Goal: Information Seeking & Learning: Learn about a topic

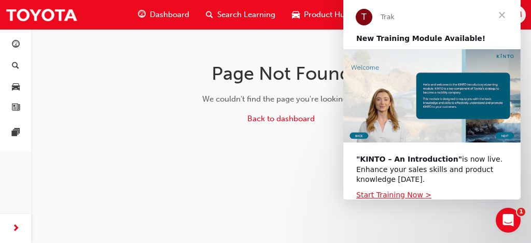
click at [503, 15] on span "Close" at bounding box center [501, 14] width 37 height 37
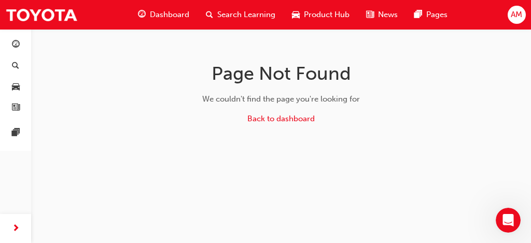
click at [170, 6] on div "Dashboard" at bounding box center [164, 14] width 68 height 21
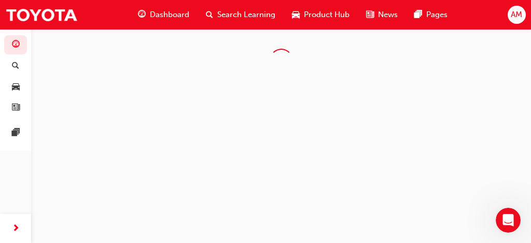
click at [169, 13] on span "Dashboard" at bounding box center [169, 15] width 39 height 12
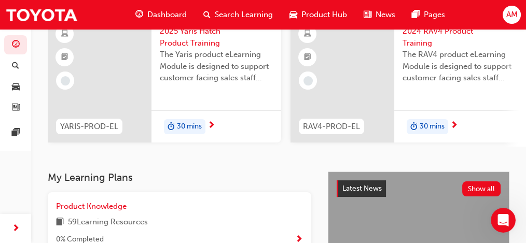
scroll to position [60, 0]
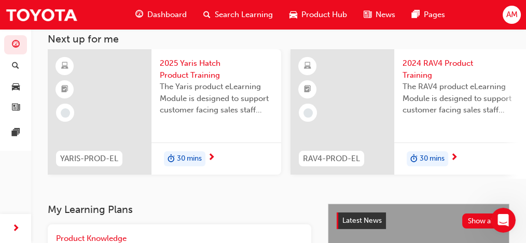
click at [202, 14] on div "Search Learning" at bounding box center [238, 14] width 86 height 21
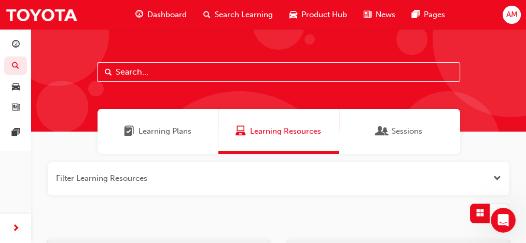
drag, startPoint x: 178, startPoint y: 58, endPoint x: 166, endPoint y: 66, distance: 14.1
click at [178, 58] on div at bounding box center [278, 80] width 495 height 103
click at [166, 66] on input "text" at bounding box center [278, 72] width 363 height 20
type input "induction"
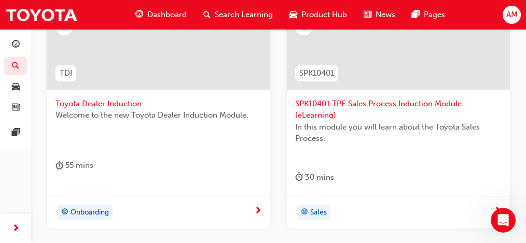
scroll to position [259, 0]
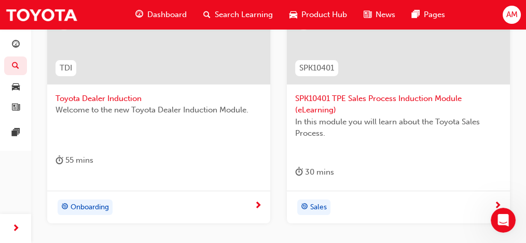
click at [83, 98] on span "Toyota Dealer Induction" at bounding box center [158, 99] width 206 height 12
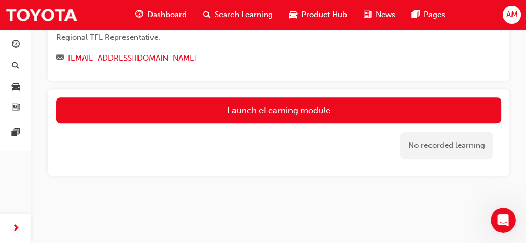
scroll to position [690, 0]
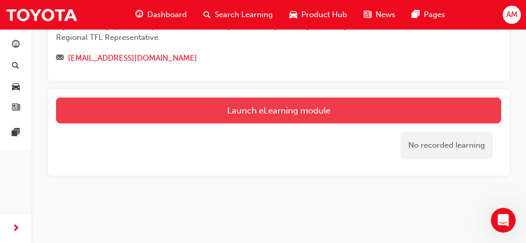
click at [255, 108] on link "Launch eLearning module" at bounding box center [278, 110] width 445 height 26
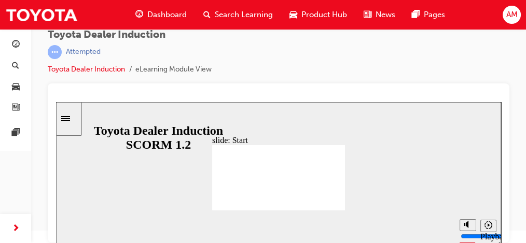
scroll to position [18, 0]
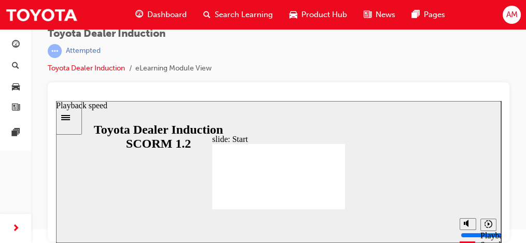
click at [489, 228] on icon "Playback speed" at bounding box center [488, 224] width 8 height 8
click at [367, 157] on div "slide: Start TOYOTA DEALER INDUCTION START START TOYOTA DEALER INDUCTION START …" at bounding box center [278, 172] width 445 height 142
click at [247, 63] on div "Toyota Dealer Induction | Attempted Toyota Dealer Induction eLearning Module Vi…" at bounding box center [279, 55] width 462 height 54
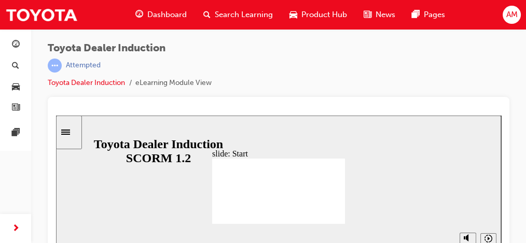
scroll to position [0, 0]
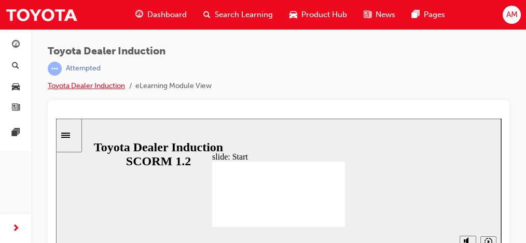
click at [93, 87] on link "Toyota Dealer Induction" at bounding box center [86, 85] width 77 height 9
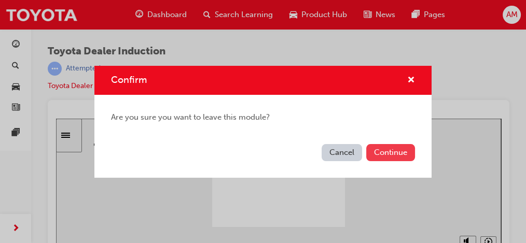
click at [383, 152] on button "Continue" at bounding box center [390, 152] width 49 height 17
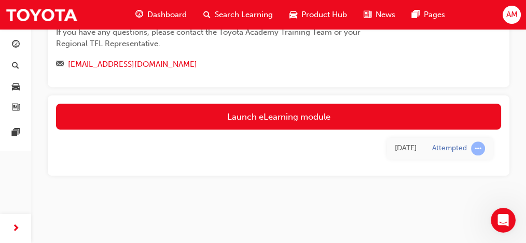
scroll to position [657, 0]
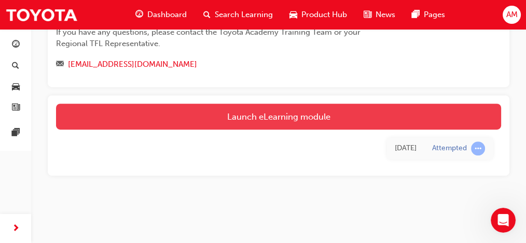
click at [262, 130] on link "Launch eLearning module" at bounding box center [278, 117] width 445 height 26
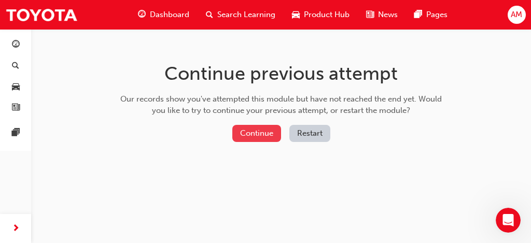
click at [272, 131] on button "Continue" at bounding box center [256, 133] width 49 height 17
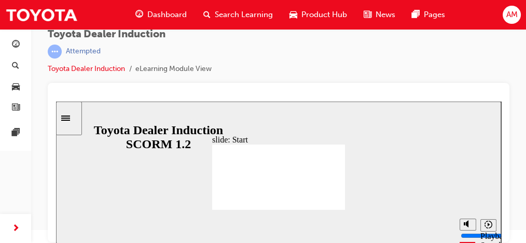
scroll to position [18, 0]
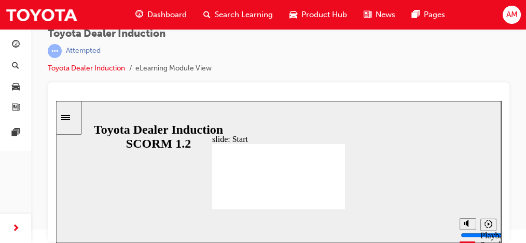
click at [71, 226] on icon "Pause (Ctrl+Alt+P)" at bounding box center [73, 221] width 5 height 7
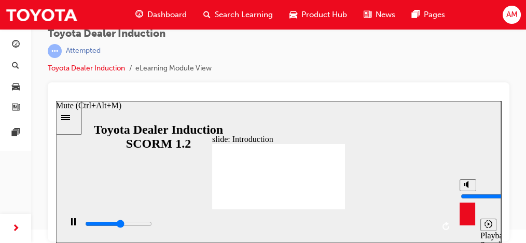
type input "31200"
type input "7"
type input "31300"
type input "6"
type input "31400"
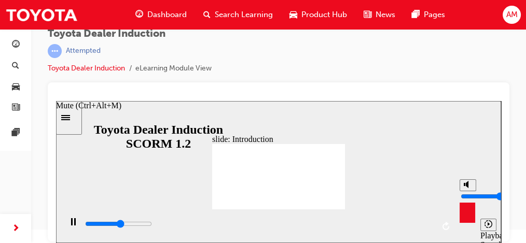
type input "5"
type input "31700"
type input "4"
type input "32900"
type input "5"
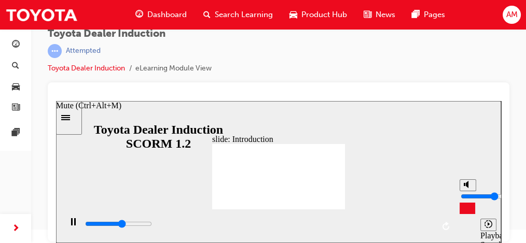
type input "33000"
type input "6"
type input "33100"
type input "7"
type input "33300"
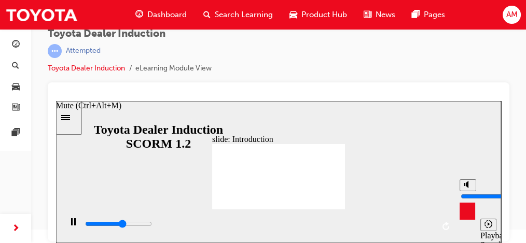
type input "8"
type input "33300"
type input "9"
type input "33400"
type input "10"
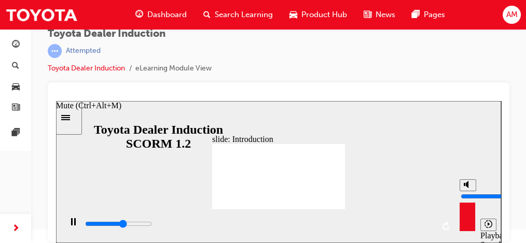
type input "33800"
type input "10"
click at [466, 192] on input "volume" at bounding box center [494, 196] width 67 height 8
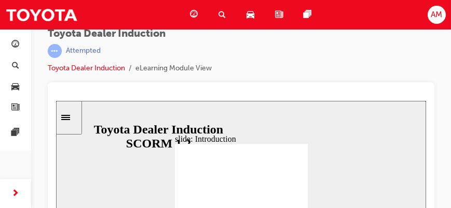
drag, startPoint x: 484, startPoint y: 13, endPoint x: 334, endPoint y: 63, distance: 158.6
click at [334, 63] on div "Toyota Dealer Induction | Attempted Toyota Dealer Induction eLearning Module Vi…" at bounding box center [241, 55] width 386 height 54
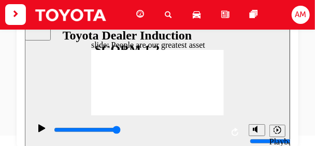
scroll to position [115, 0]
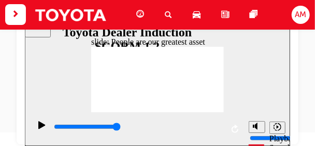
type input "7500"
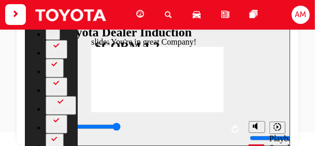
type input "156"
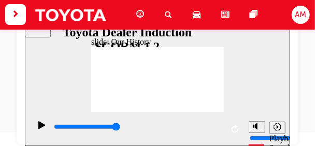
drag, startPoint x: 120, startPoint y: 97, endPoint x: 132, endPoint y: 97, distance: 11.4
drag, startPoint x: 136, startPoint y: 97, endPoint x: 182, endPoint y: 97, distance: 45.6
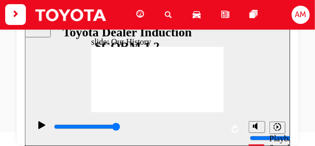
drag, startPoint x: 119, startPoint y: 95, endPoint x: 125, endPoint y: 94, distance: 6.2
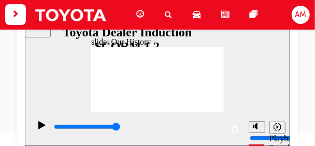
drag, startPoint x: 117, startPoint y: 78, endPoint x: 137, endPoint y: 78, distance: 20.2
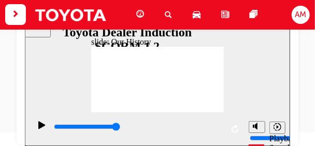
drag, startPoint x: 55, startPoint y: 129, endPoint x: 228, endPoint y: 124, distance: 173.3
click at [228, 124] on div "playback controls" at bounding box center [137, 129] width 214 height 34
click at [38, 128] on icon "Play (Ctrl+Alt+P)" at bounding box center [41, 125] width 7 height 8
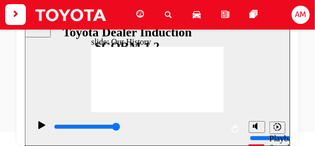
drag, startPoint x: 53, startPoint y: 128, endPoint x: 223, endPoint y: 125, distance: 169.6
click at [223, 125] on div "playback controls" at bounding box center [137, 129] width 214 height 34
click at [275, 129] on icon "Playback speed" at bounding box center [277, 127] width 8 height 8
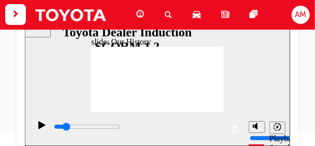
click at [76, 128] on div "playback controls" at bounding box center [137, 126] width 170 height 11
click at [88, 128] on div "playback controls" at bounding box center [137, 126] width 170 height 11
click at [118, 129] on input "slide progress" at bounding box center [86, 126] width 67 height 8
click at [233, 127] on icon "Replay (Ctrl+Alt+R)" at bounding box center [234, 128] width 7 height 8
drag, startPoint x: 117, startPoint y: 96, endPoint x: 173, endPoint y: 96, distance: 56.5
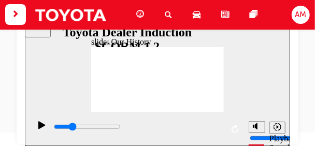
drag, startPoint x: 53, startPoint y: 128, endPoint x: 94, endPoint y: 128, distance: 41.5
click at [94, 128] on input "slide progress" at bounding box center [86, 126] width 67 height 8
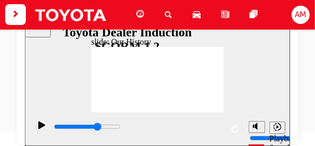
drag, startPoint x: 55, startPoint y: 127, endPoint x: 166, endPoint y: 122, distance: 111.1
click at [166, 122] on div "playback controls" at bounding box center [137, 129] width 170 height 16
click at [39, 129] on icon "Play (Ctrl+Alt+P)" at bounding box center [41, 125] width 7 height 8
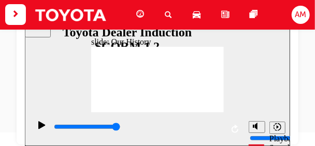
drag, startPoint x: 119, startPoint y: 96, endPoint x: 126, endPoint y: 96, distance: 6.7
drag, startPoint x: 122, startPoint y: 97, endPoint x: 130, endPoint y: 99, distance: 8.1
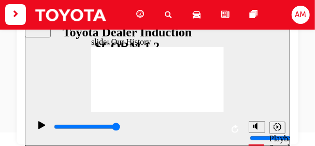
drag, startPoint x: 118, startPoint y: 96, endPoint x: 158, endPoint y: 97, distance: 40.5
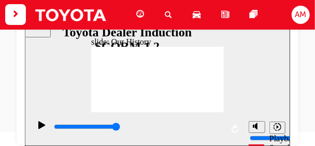
drag, startPoint x: 156, startPoint y: 97, endPoint x: 138, endPoint y: 96, distance: 17.1
drag, startPoint x: 156, startPoint y: 97, endPoint x: 190, endPoint y: 96, distance: 34.8
drag, startPoint x: 190, startPoint y: 96, endPoint x: 204, endPoint y: 88, distance: 15.6
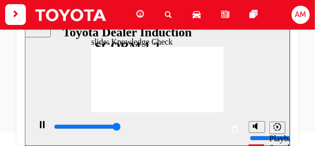
type input "5000"
radio input "true"
type input "5000"
radio input "true"
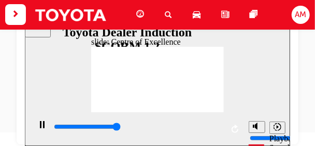
type input "15300"
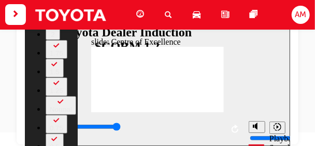
type input "248"
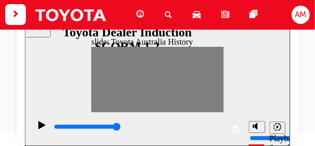
drag, startPoint x: 97, startPoint y: 77, endPoint x: 105, endPoint y: 77, distance: 7.8
drag, startPoint x: 134, startPoint y: 76, endPoint x: 97, endPoint y: 78, distance: 36.9
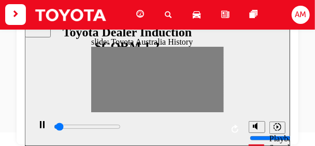
drag, startPoint x: 107, startPoint y: 77, endPoint x: 113, endPoint y: 76, distance: 6.2
drag, startPoint x: 113, startPoint y: 76, endPoint x: 118, endPoint y: 75, distance: 5.3
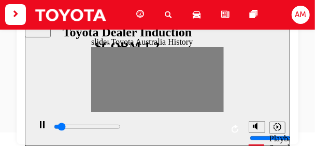
drag, startPoint x: 118, startPoint y: 75, endPoint x: 124, endPoint y: 75, distance: 5.7
drag, startPoint x: 124, startPoint y: 75, endPoint x: 132, endPoint y: 74, distance: 7.8
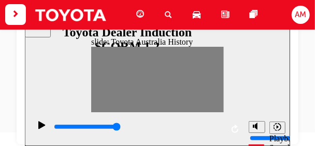
drag, startPoint x: 132, startPoint y: 74, endPoint x: 137, endPoint y: 77, distance: 6.3
drag, startPoint x: 137, startPoint y: 76, endPoint x: 144, endPoint y: 76, distance: 6.2
drag, startPoint x: 144, startPoint y: 76, endPoint x: 132, endPoint y: 77, distance: 11.9
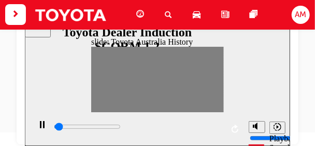
drag, startPoint x: 132, startPoint y: 77, endPoint x: 137, endPoint y: 77, distance: 5.7
drag, startPoint x: 137, startPoint y: 77, endPoint x: 143, endPoint y: 76, distance: 5.7
drag, startPoint x: 143, startPoint y: 76, endPoint x: 150, endPoint y: 77, distance: 6.8
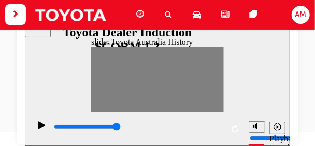
drag, startPoint x: 150, startPoint y: 77, endPoint x: 156, endPoint y: 76, distance: 6.3
drag, startPoint x: 156, startPoint y: 76, endPoint x: 162, endPoint y: 77, distance: 6.3
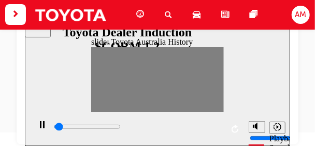
drag, startPoint x: 155, startPoint y: 78, endPoint x: 162, endPoint y: 77, distance: 7.8
drag, startPoint x: 162, startPoint y: 77, endPoint x: 169, endPoint y: 78, distance: 6.3
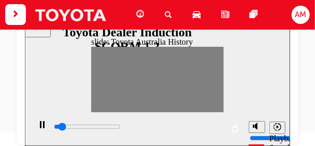
drag, startPoint x: 169, startPoint y: 78, endPoint x: 174, endPoint y: 77, distance: 5.9
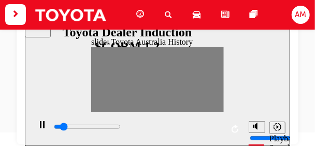
drag, startPoint x: 174, startPoint y: 77, endPoint x: 181, endPoint y: 76, distance: 6.8
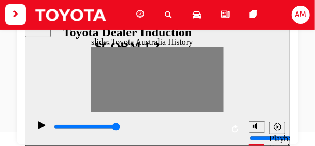
drag, startPoint x: 181, startPoint y: 76, endPoint x: 187, endPoint y: 77, distance: 5.8
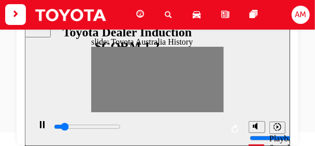
drag, startPoint x: 179, startPoint y: 77, endPoint x: 186, endPoint y: 77, distance: 7.3
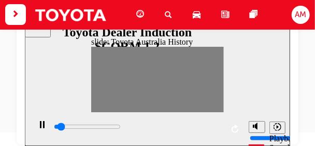
drag, startPoint x: 186, startPoint y: 77, endPoint x: 192, endPoint y: 76, distance: 6.3
drag, startPoint x: 192, startPoint y: 76, endPoint x: 200, endPoint y: 76, distance: 7.3
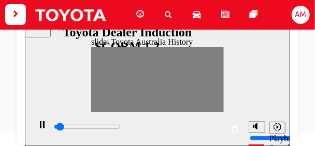
drag, startPoint x: 204, startPoint y: 76, endPoint x: 211, endPoint y: 77, distance: 6.2
drag, startPoint x: 211, startPoint y: 77, endPoint x: 217, endPoint y: 77, distance: 6.7
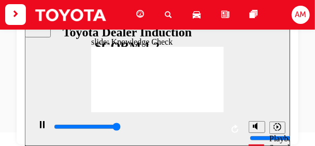
type input "5000"
radio input "true"
type input "5000"
radio input "true"
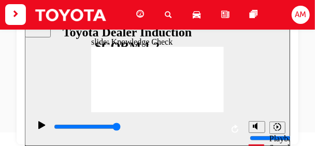
type input "5000"
radio input "true"
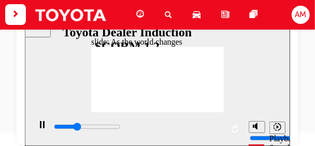
type input "3000"
type input "9200"
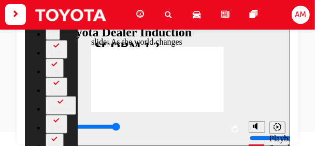
type input "128"
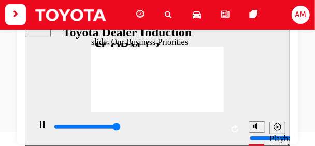
type input "35600"
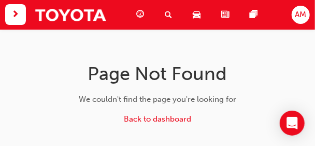
click at [12, 12] on span "next-icon" at bounding box center [16, 14] width 8 height 13
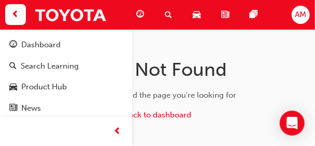
scroll to position [5, 0]
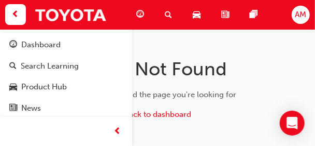
click at [176, 63] on h1 "Page Not Found" at bounding box center [157, 69] width 307 height 23
click at [183, 47] on div "Page Not Found We couldn't find the page you're looking for Back to dashboard" at bounding box center [157, 90] width 315 height 133
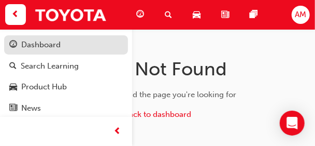
click at [59, 41] on div "Dashboard" at bounding box center [40, 45] width 39 height 12
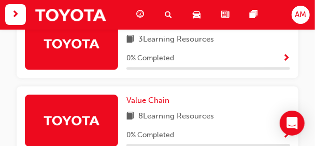
scroll to position [633, 0]
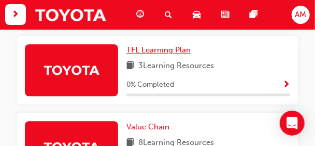
click at [156, 54] on span "TFL Learning Plan" at bounding box center [159, 49] width 64 height 9
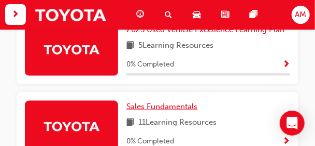
scroll to position [345, 0]
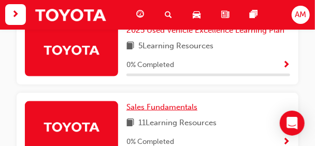
click at [161, 110] on span "Sales Fundamentals" at bounding box center [162, 106] width 71 height 9
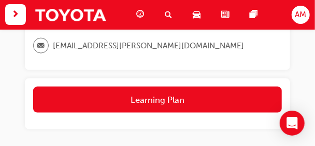
scroll to position [373, 0]
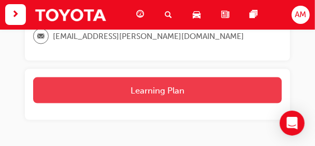
click at [143, 99] on button "Learning Plan" at bounding box center [157, 90] width 249 height 26
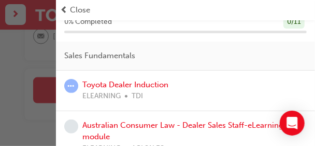
scroll to position [41, 0]
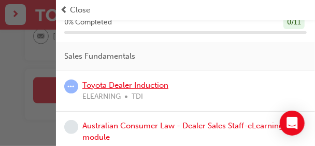
click at [135, 86] on link "Toyota Dealer Induction" at bounding box center [125, 84] width 86 height 9
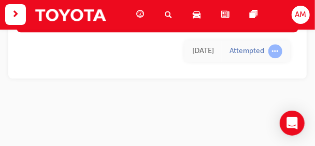
scroll to position [700, 0]
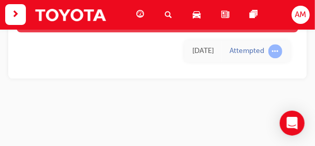
click at [155, 32] on link "Launch eLearning module" at bounding box center [158, 19] width 282 height 26
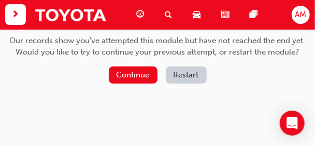
scroll to position [59, 0]
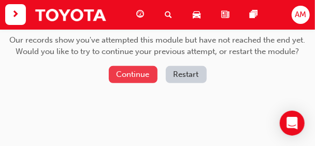
click at [146, 79] on button "Continue" at bounding box center [133, 74] width 49 height 17
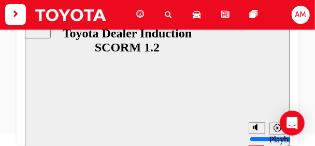
scroll to position [115, 0]
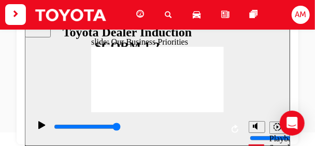
scroll to position [110, 0]
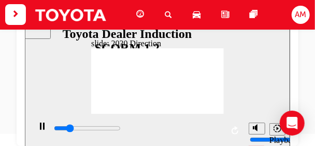
scroll to position [115, 0]
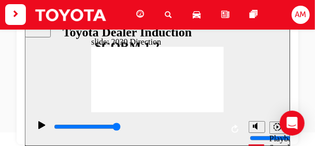
type input "5000"
type input "H"
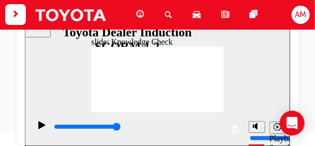
type input "Ha"
type input "Hap"
type input "Happ"
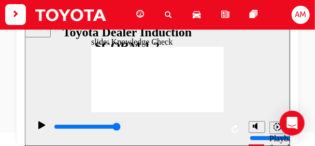
type input "Happ"
type input "Happi"
type input "Happin"
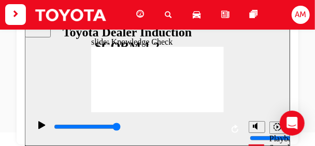
type input "Happine"
type input "Happines"
type input "Happiness"
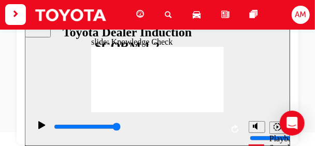
type input "Happiness"
type input "5000"
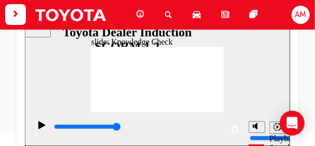
type input "m"
type input "mo"
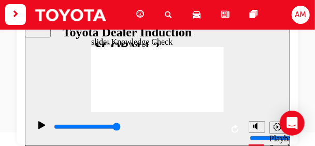
type input "mob"
type input "mobi"
type input "mobil"
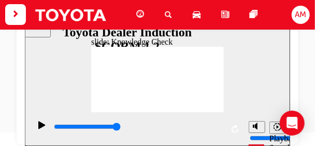
type input "mobil"
type input "mobile"
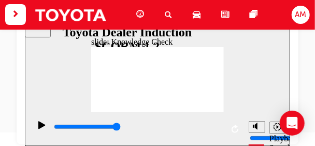
type input "mobile"
type input "6500"
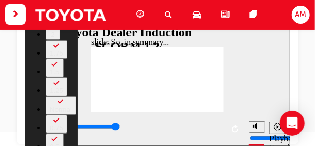
type input "128"
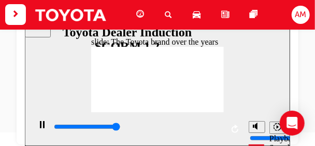
type input "8400"
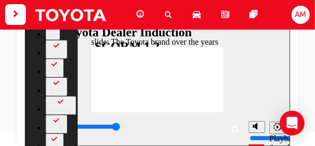
type input "165"
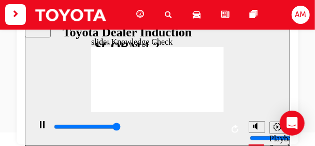
type input "5000"
radio input "true"
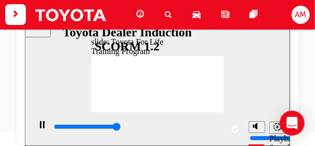
type input "48000"
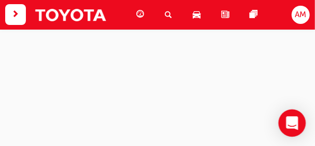
click at [290, 121] on icon "Open Intercom Messenger" at bounding box center [292, 122] width 12 height 13
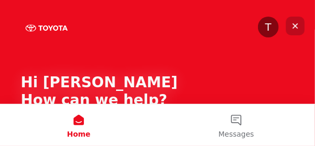
click at [296, 24] on icon "Close" at bounding box center [295, 26] width 8 height 8
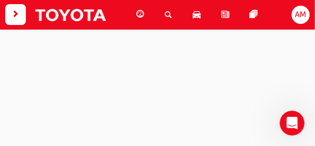
click at [17, 12] on span "next-icon" at bounding box center [16, 14] width 8 height 13
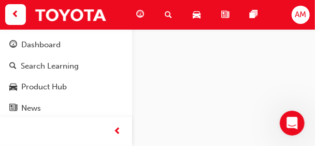
click at [185, 46] on div at bounding box center [157, 81] width 315 height 105
click at [197, 55] on div at bounding box center [157, 81] width 315 height 105
click at [15, 12] on span "prev-icon" at bounding box center [16, 14] width 8 height 13
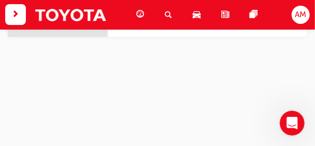
scroll to position [1000, 0]
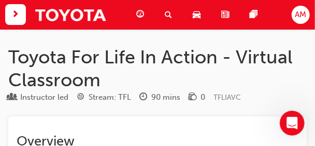
scroll to position [1000, 0]
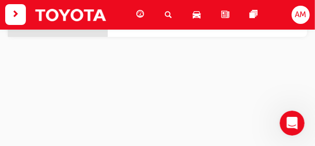
click at [296, 20] on span "AM" at bounding box center [300, 15] width 11 height 12
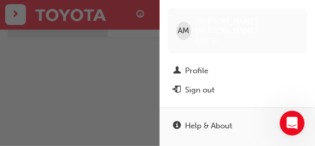
click at [189, 28] on span "AM" at bounding box center [183, 31] width 11 height 12
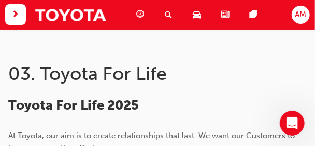
scroll to position [0, 0]
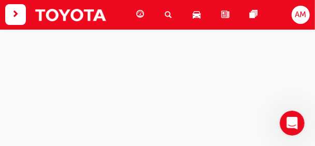
click at [17, 12] on span "next-icon" at bounding box center [16, 14] width 8 height 13
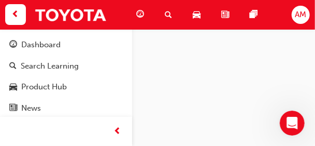
click at [29, 43] on div "Dashboard" at bounding box center [40, 45] width 39 height 12
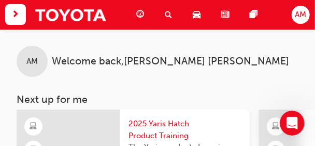
click at [143, 13] on span "guage-icon" at bounding box center [140, 14] width 8 height 13
click at [140, 15] on span "guage-icon" at bounding box center [140, 14] width 8 height 13
drag, startPoint x: 290, startPoint y: 40, endPoint x: 288, endPoint y: 5, distance: 34.8
click at [289, 39] on div "AM Welcome back , Anita McCullough" at bounding box center [157, 53] width 315 height 48
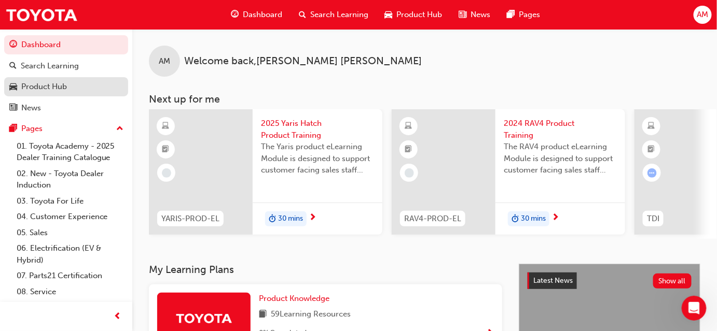
click at [53, 84] on div "Product Hub" at bounding box center [44, 87] width 46 height 12
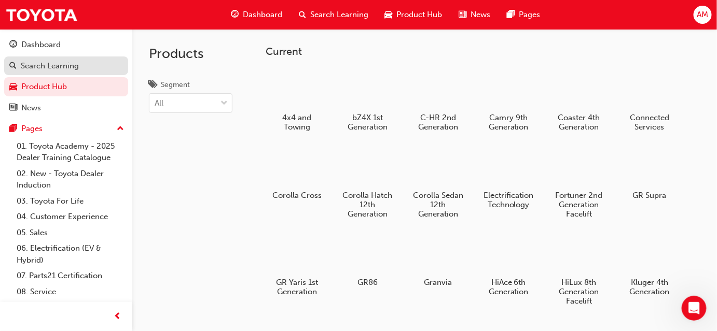
click at [76, 68] on div "Search Learning" at bounding box center [50, 66] width 58 height 12
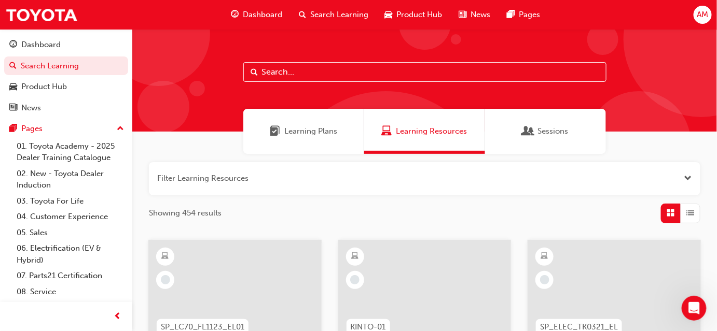
click at [301, 133] on span "Learning Plans" at bounding box center [310, 132] width 53 height 12
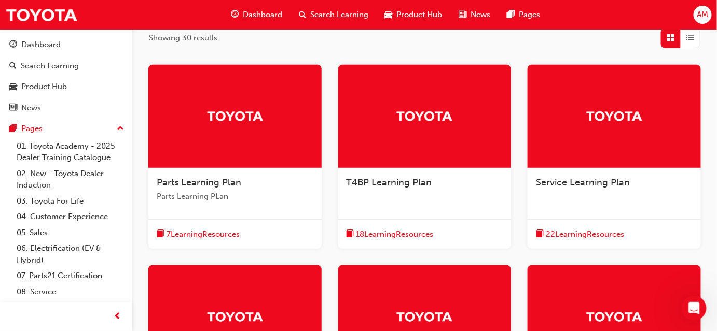
scroll to position [23, 0]
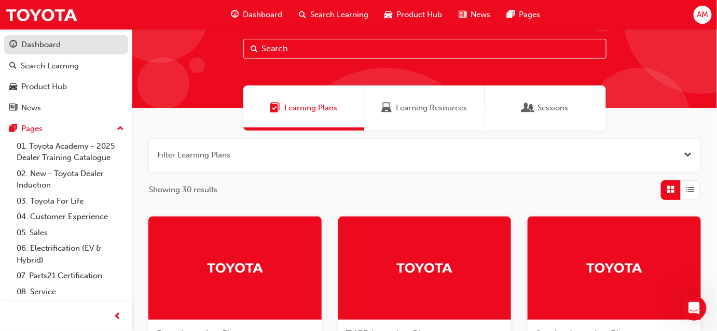
click at [65, 48] on div "Dashboard" at bounding box center [66, 44] width 114 height 13
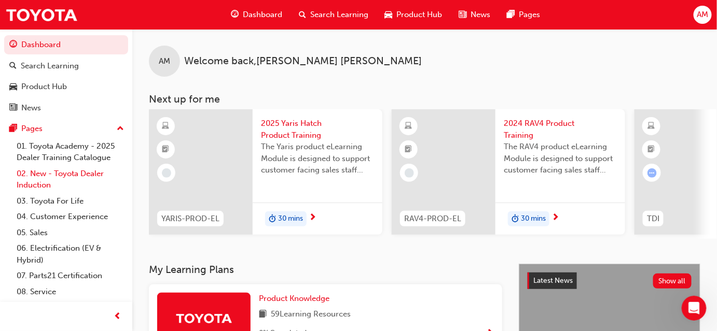
click at [55, 145] on link "02. New - Toyota Dealer Induction" at bounding box center [70, 179] width 116 height 27
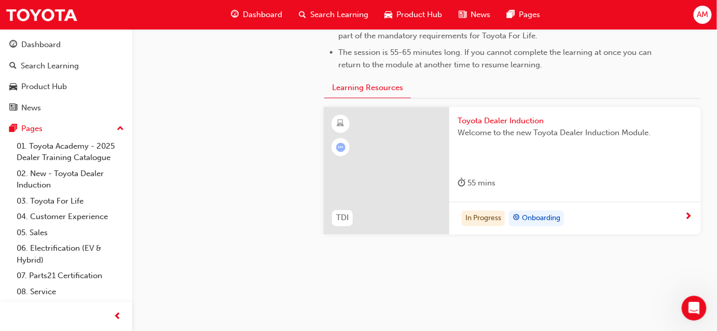
scroll to position [583, 0]
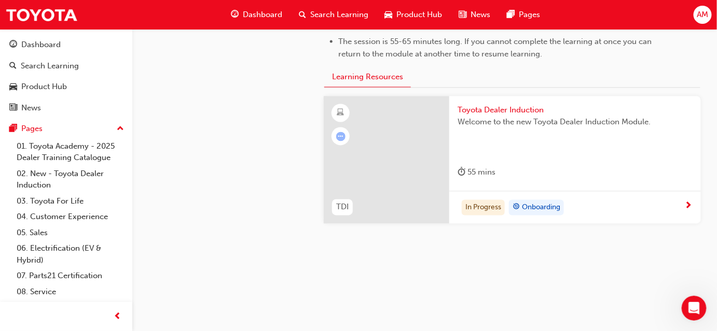
click at [315, 145] on div "In Progress Onboarding" at bounding box center [575, 207] width 252 height 33
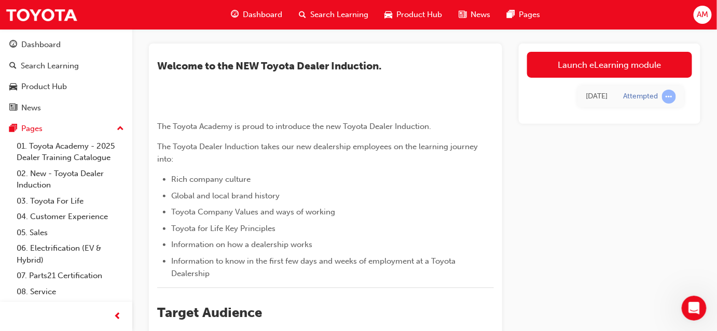
scroll to position [11, 0]
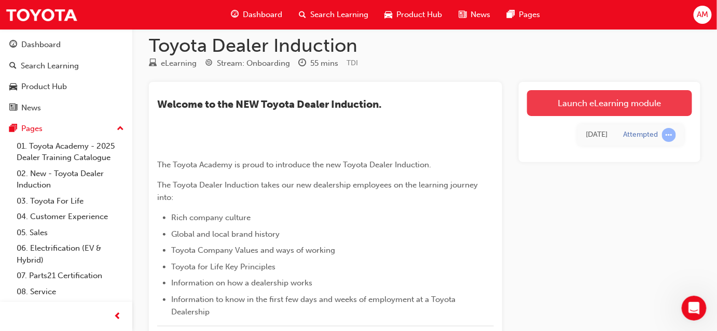
click at [315, 104] on link "Launch eLearning module" at bounding box center [609, 103] width 165 height 26
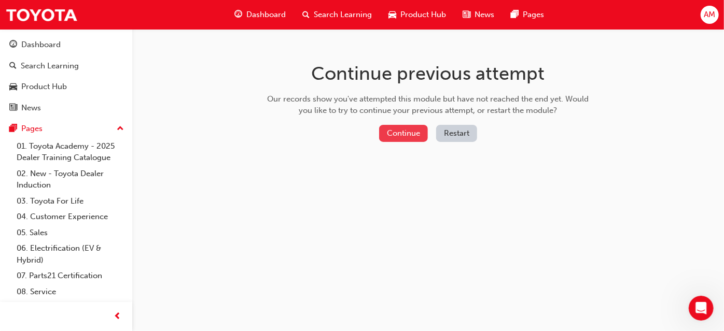
click at [315, 133] on button "Continue" at bounding box center [403, 133] width 49 height 17
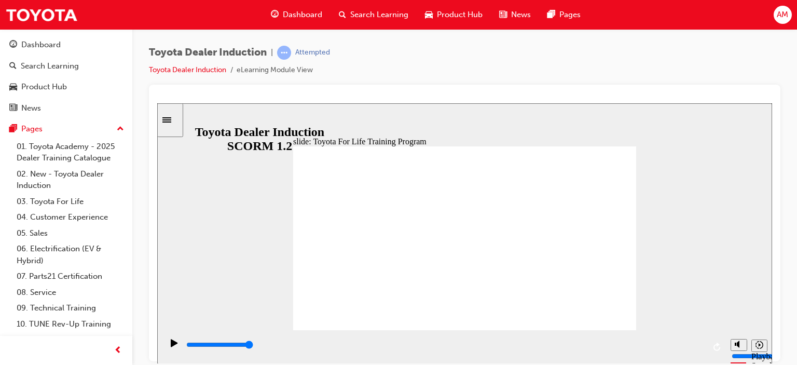
type input "10800"
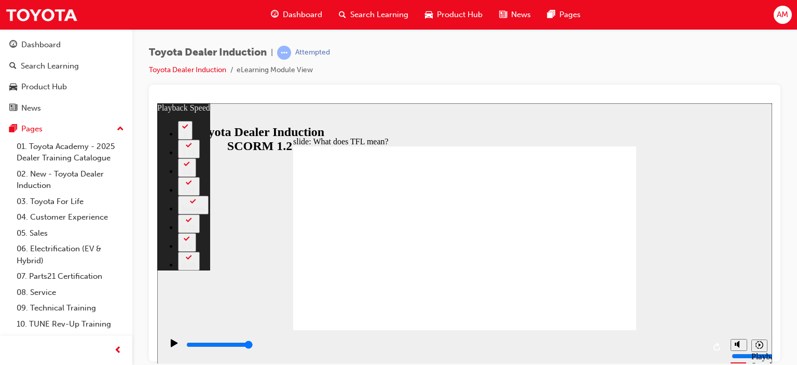
type input "139"
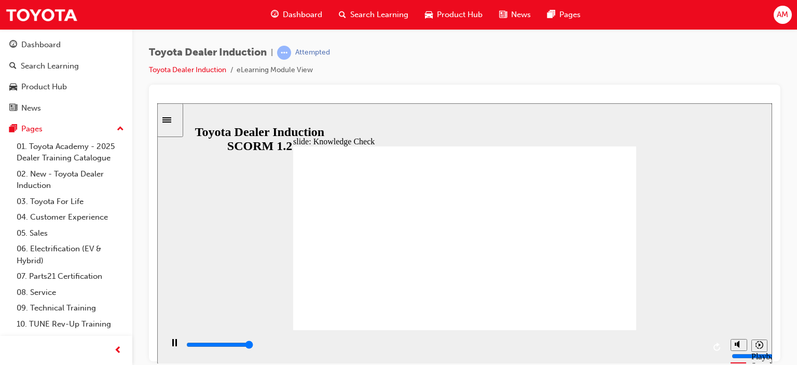
type input "5000"
radio input "true"
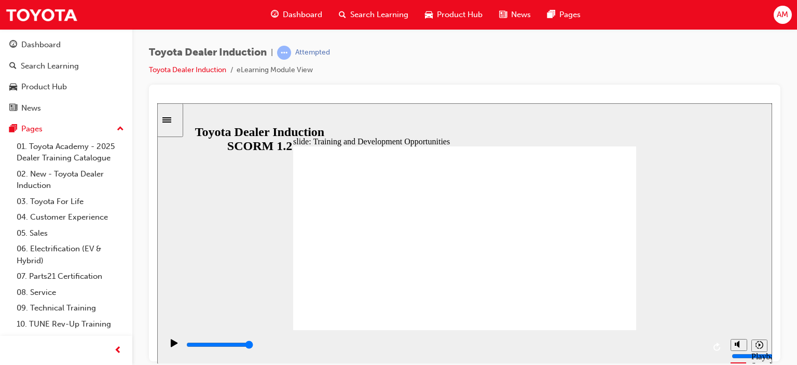
type input "5000"
radio input "true"
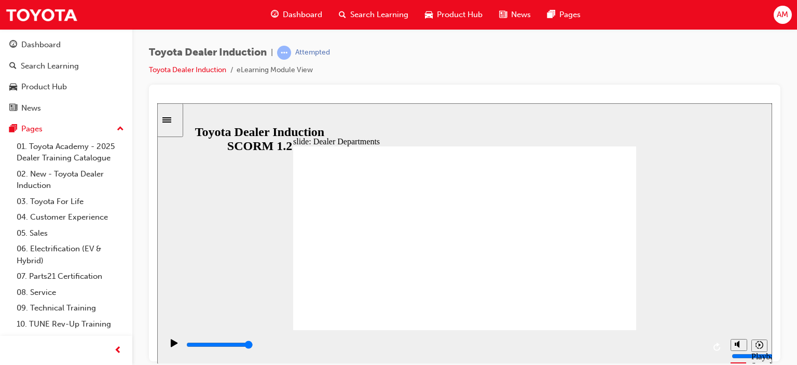
type input "11300"
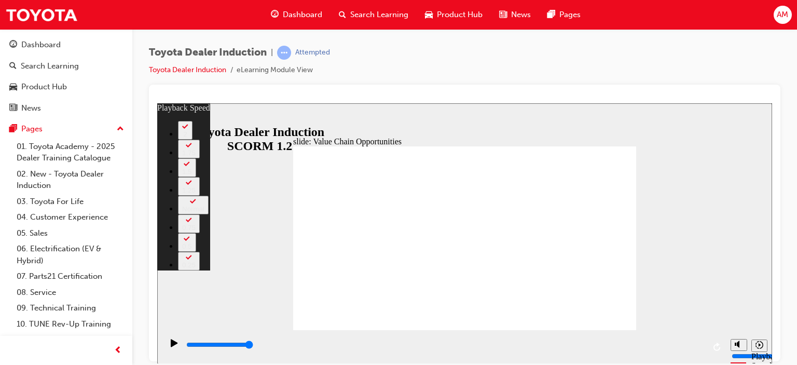
type input "64"
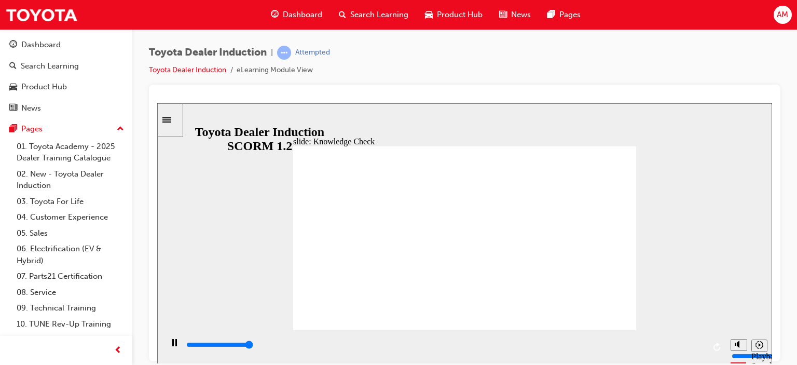
type input "5000"
radio input "true"
type input "5000"
radio input "true"
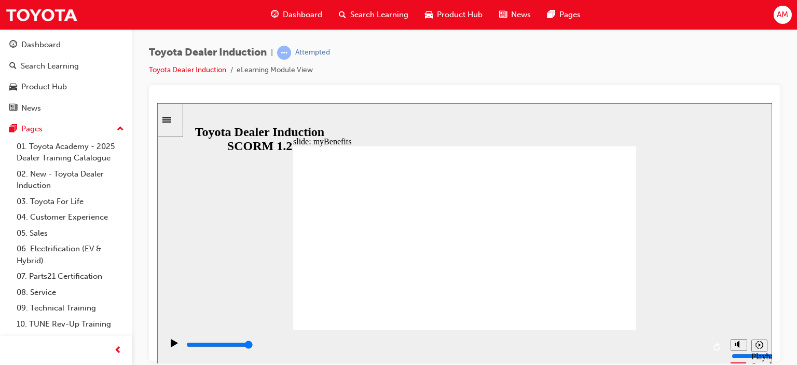
type input "5000"
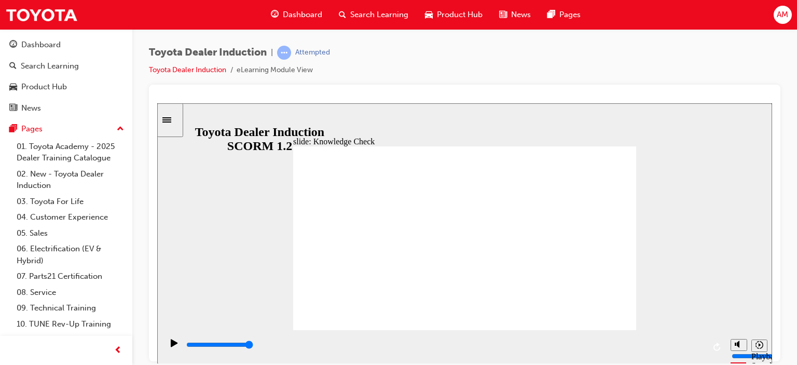
type input "toyota engage app"
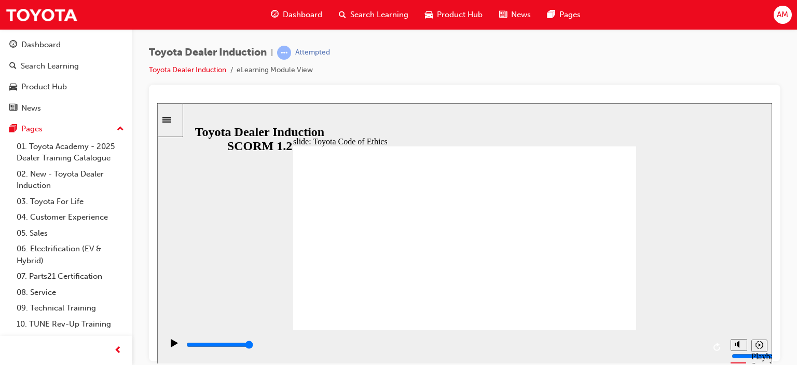
type input "8400"
checkbox input "true"
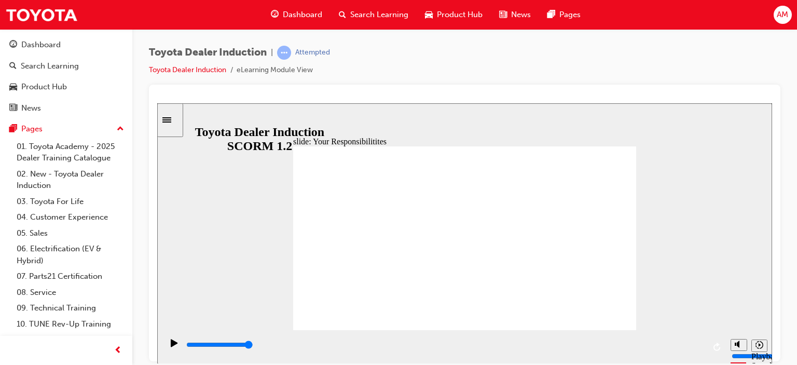
checkbox input "true"
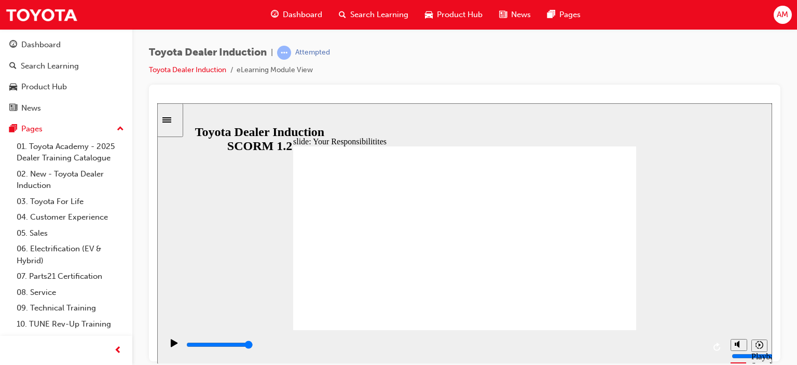
checkbox input "true"
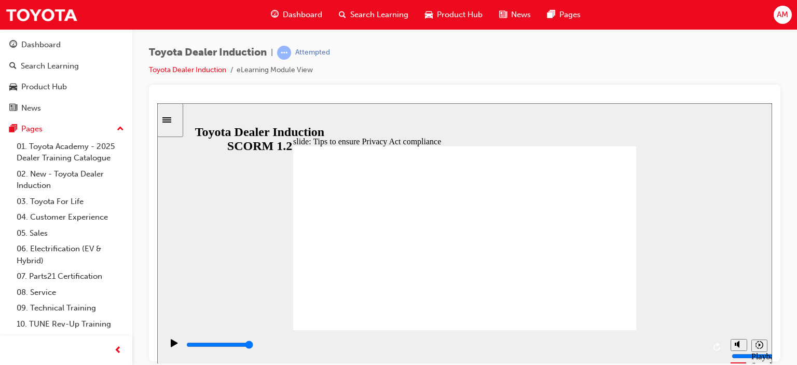
type input "5000"
checkbox input "true"
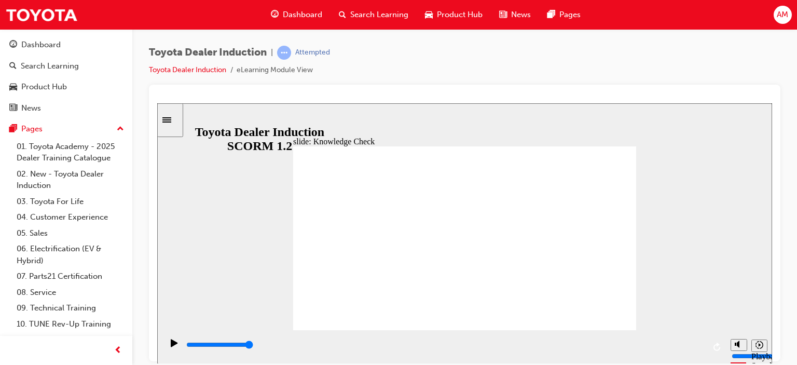
checkbox input "true"
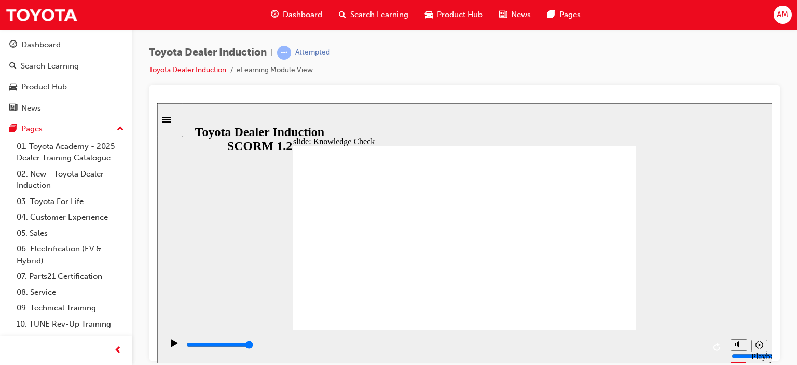
type input "5000"
radio input "true"
type input "5000"
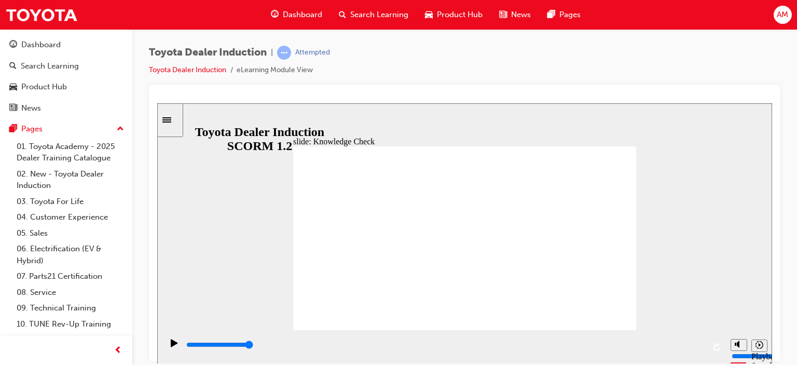
checkbox input "true"
type input "5000"
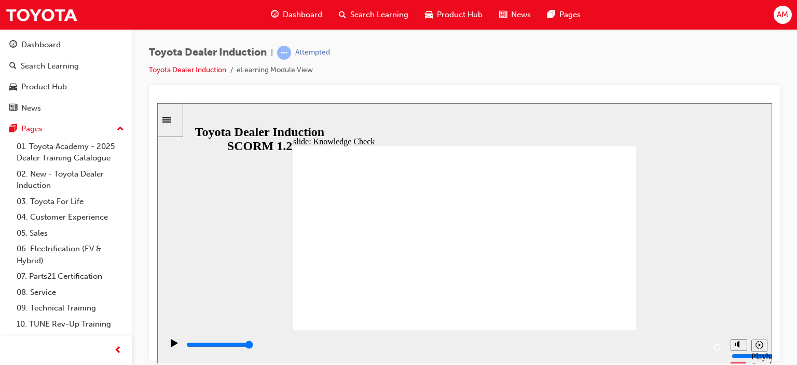
checkbox input "true"
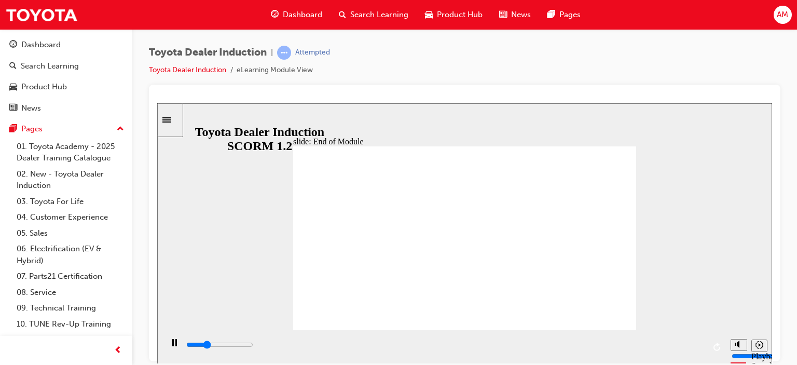
type input "2600"
type input "9900"
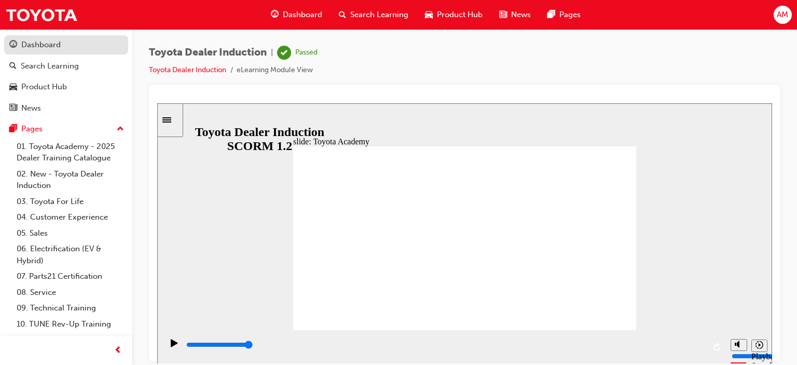
click at [27, 40] on div "Dashboard" at bounding box center [40, 45] width 39 height 12
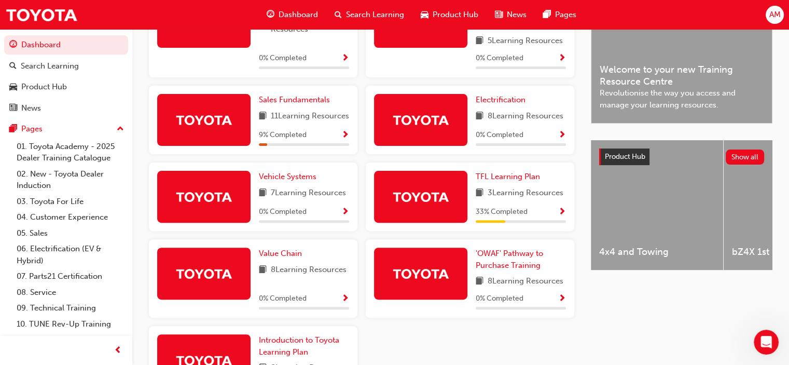
scroll to position [298, 0]
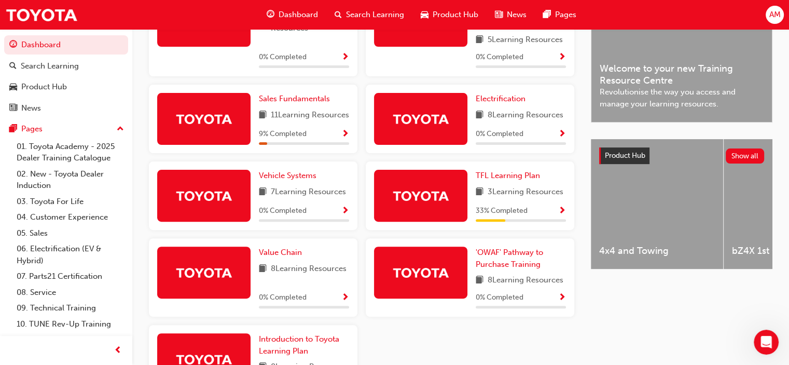
click at [456, 200] on div at bounding box center [420, 196] width 93 height 52
click at [484, 180] on span "TFL Learning Plan" at bounding box center [508, 175] width 64 height 9
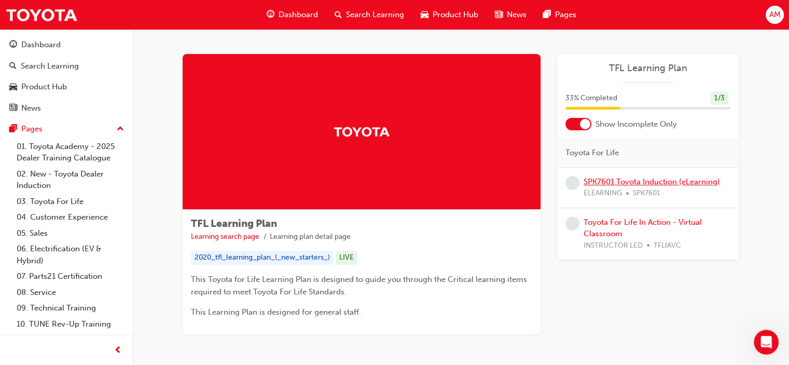
click at [634, 183] on link "SPK7601 Toyota Induction (eLearning)" at bounding box center [651, 181] width 136 height 9
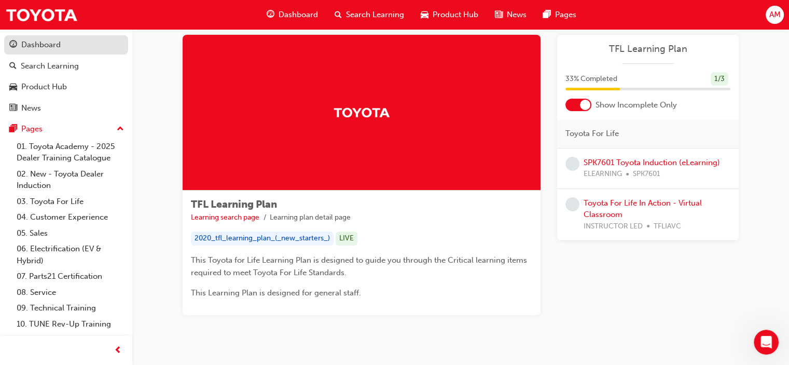
scroll to position [12, 0]
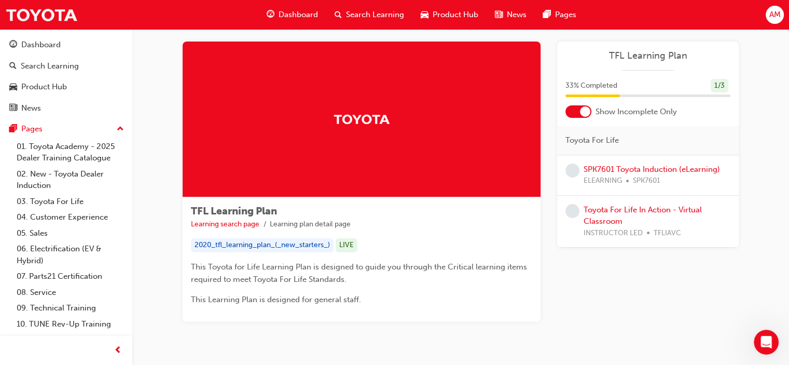
click at [289, 12] on span "Dashboard" at bounding box center [297, 15] width 39 height 12
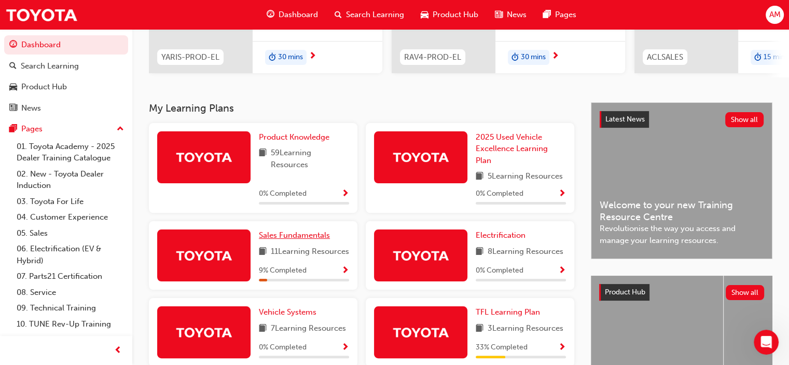
scroll to position [168, 0]
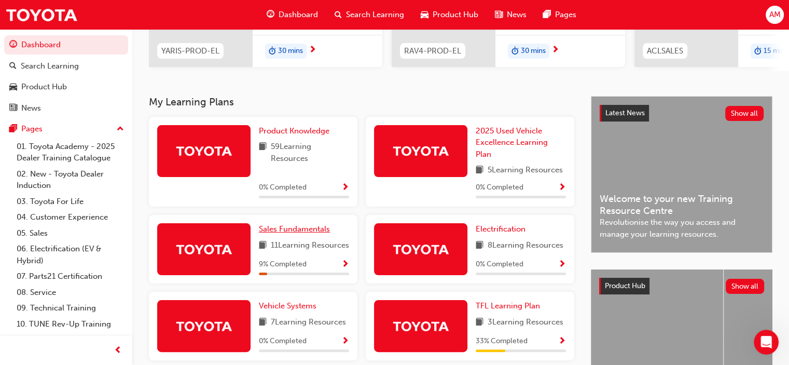
click at [285, 230] on span "Sales Fundamentals" at bounding box center [294, 228] width 71 height 9
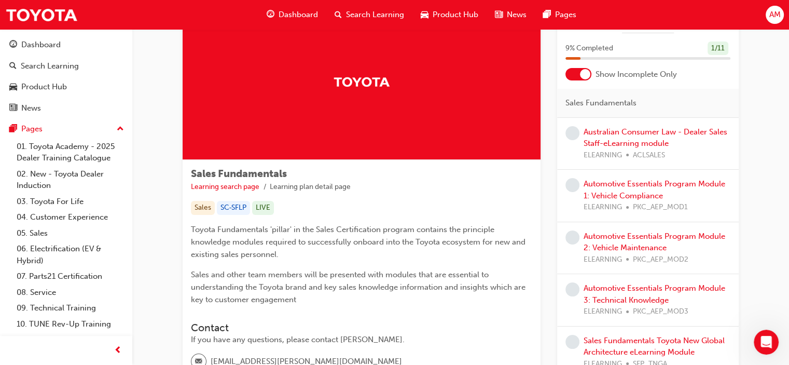
scroll to position [39, 0]
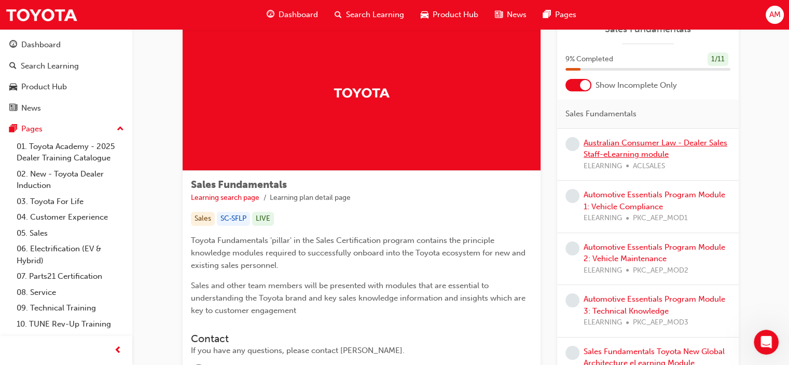
click at [620, 145] on link "Australian Consumer Law - Dealer Sales Staff-eLearning module" at bounding box center [655, 148] width 144 height 21
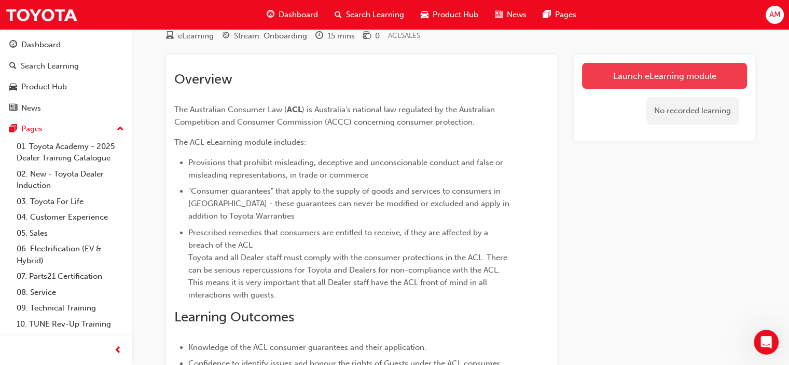
click at [626, 76] on link "Launch eLearning module" at bounding box center [664, 76] width 165 height 26
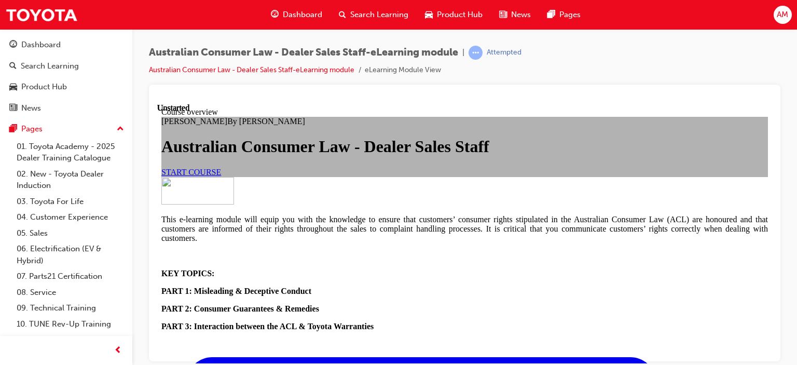
scroll to position [104, 0]
click at [221, 176] on link "START COURSE" at bounding box center [191, 171] width 60 height 9
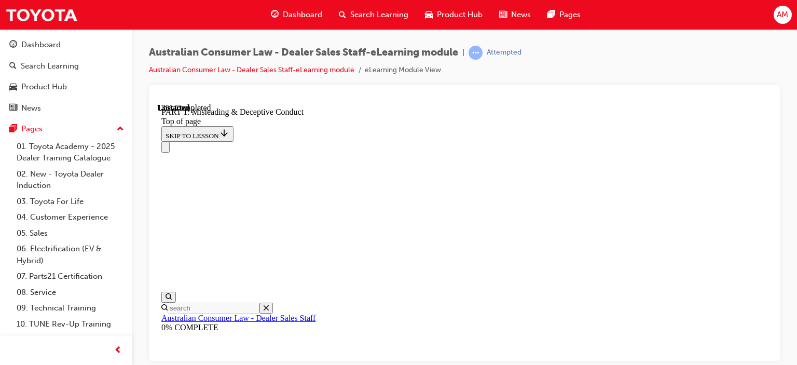
scroll to position [713, 0]
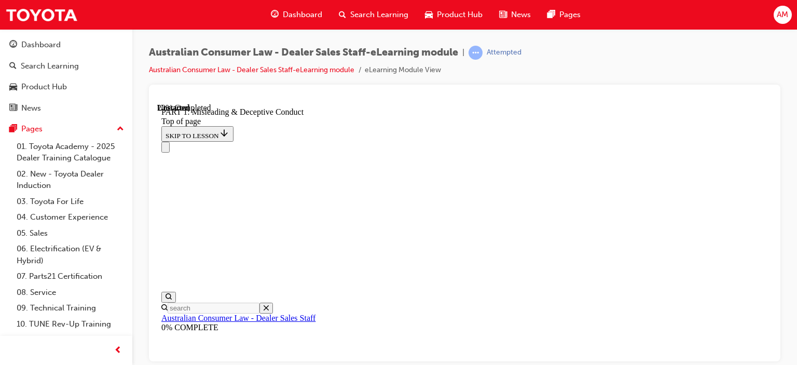
scroll to position [896, 0]
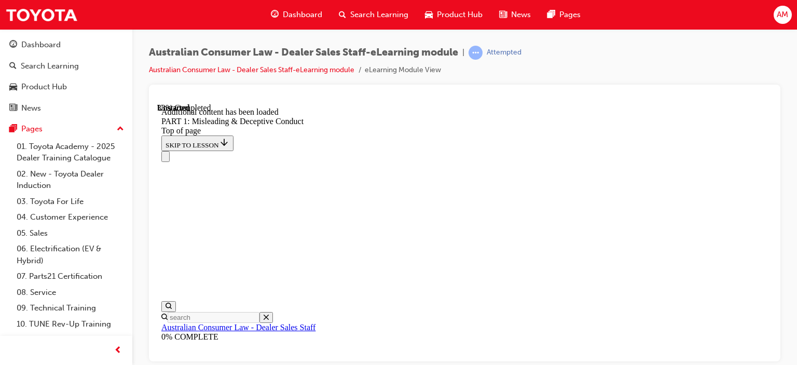
scroll to position [1384, 0]
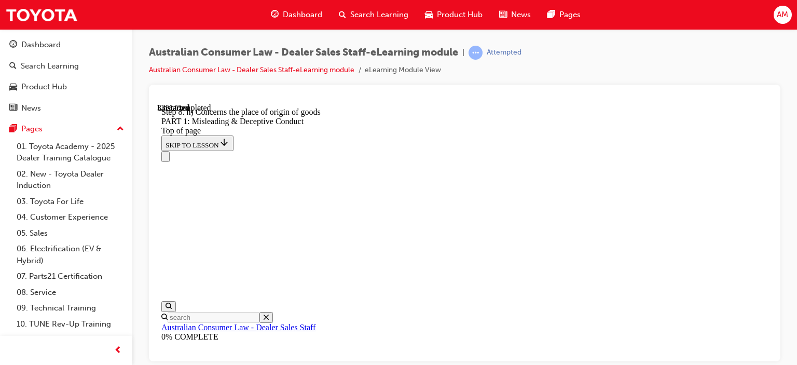
scroll to position [1234, 0]
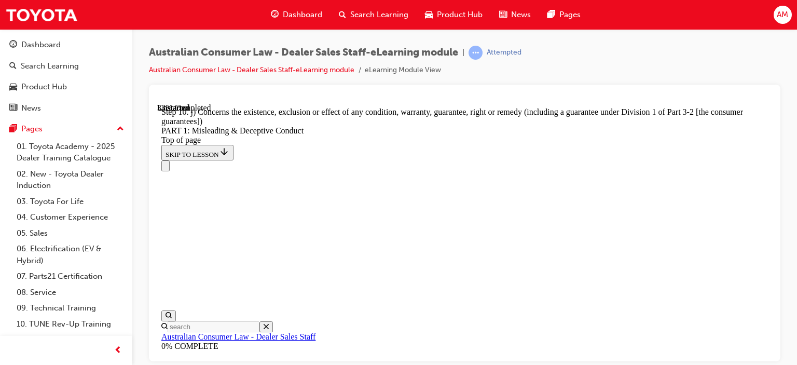
scroll to position [1338, 0]
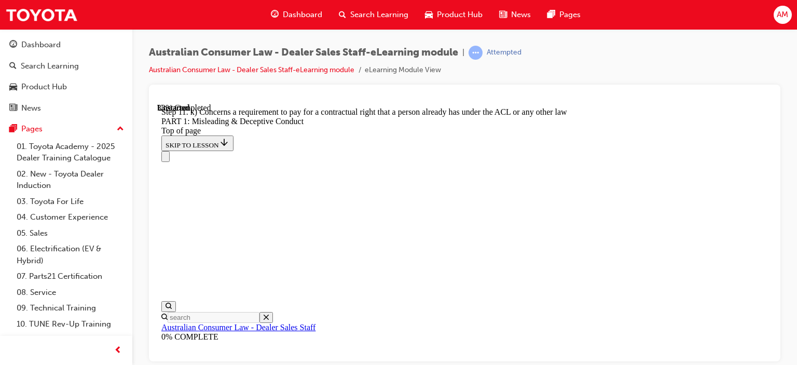
scroll to position [1260, 0]
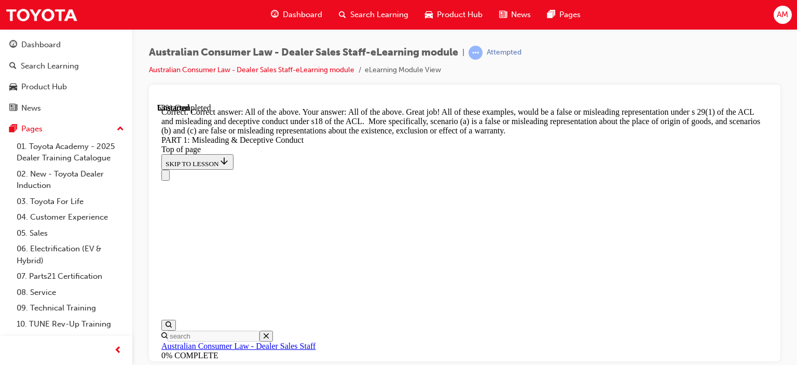
scroll to position [1982, 0]
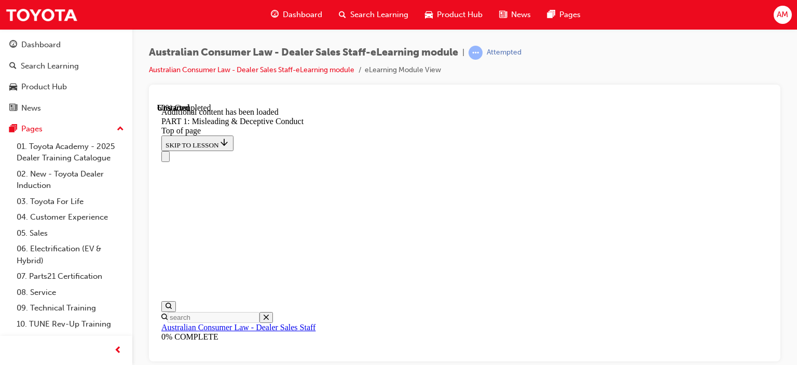
scroll to position [2184, 0]
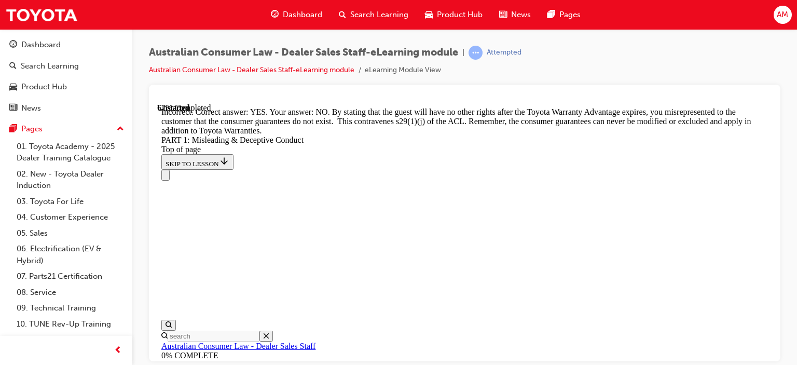
scroll to position [2431, 0]
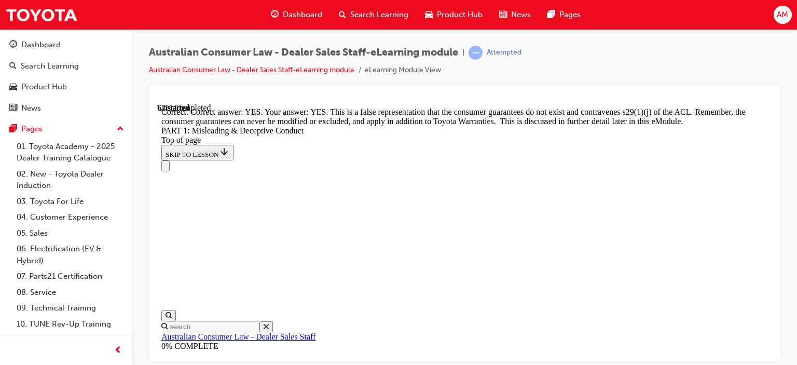
scroll to position [2339, 0]
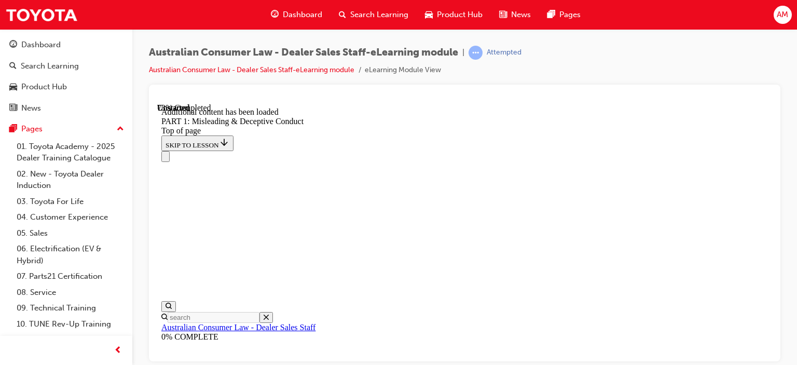
scroll to position [2688, 0]
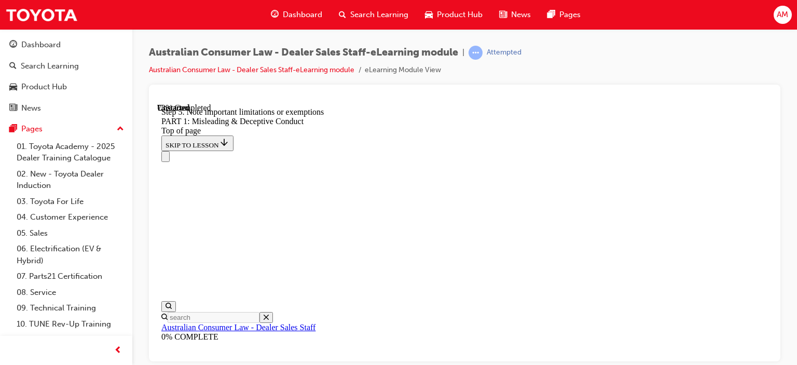
scroll to position [2675, 0]
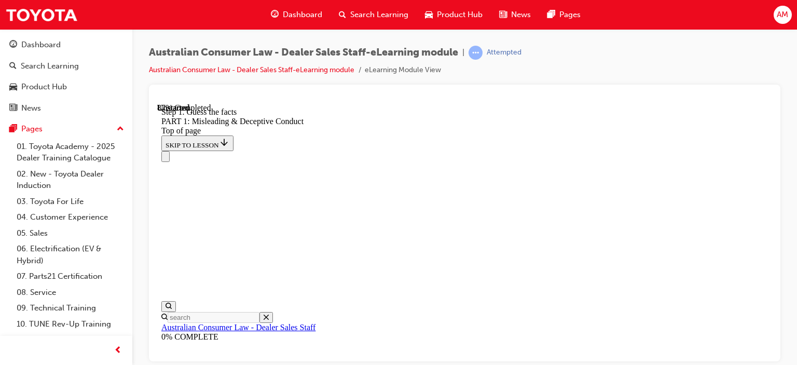
scroll to position [2994, 0]
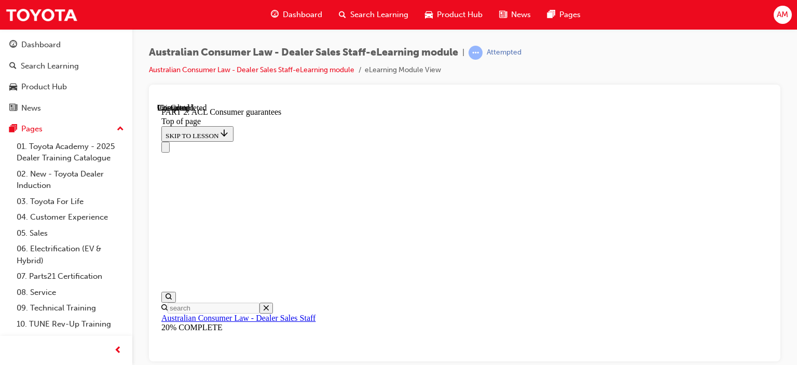
scroll to position [1815, 0]
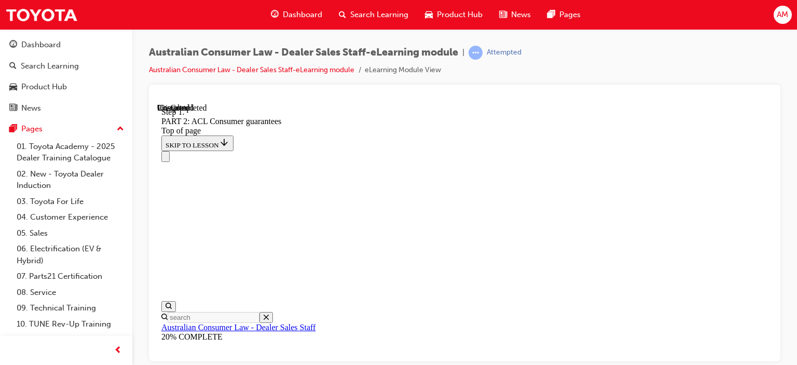
scroll to position [1861, 0]
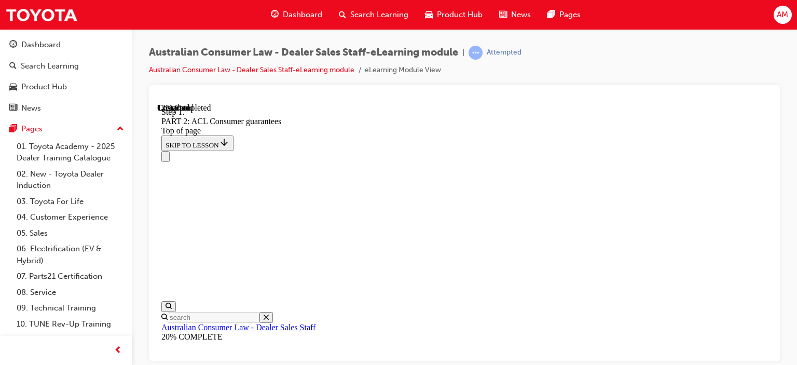
scroll to position [2037, 0]
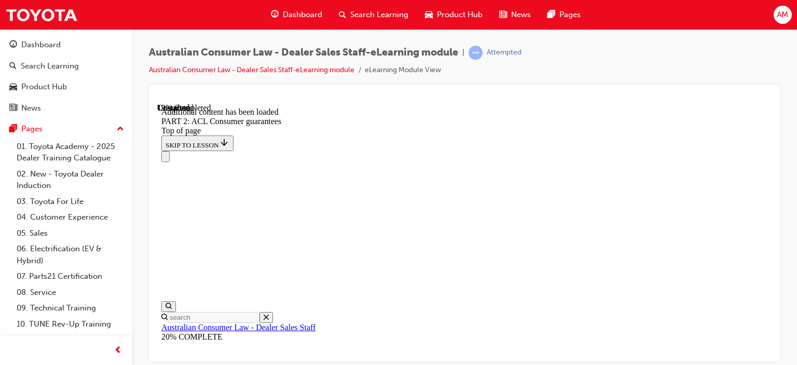
scroll to position [2693, 0]
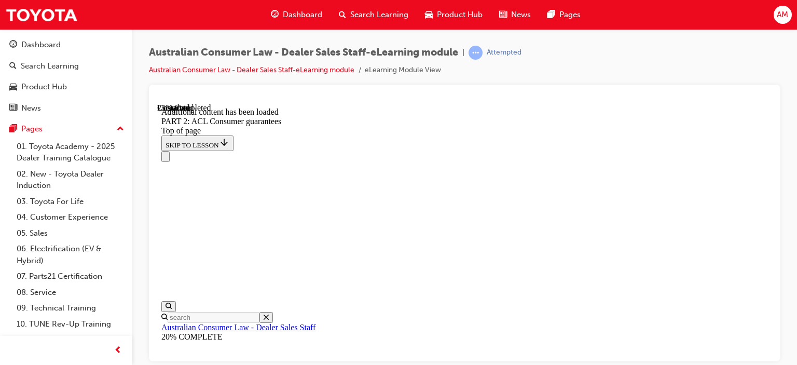
scroll to position [3270, 0]
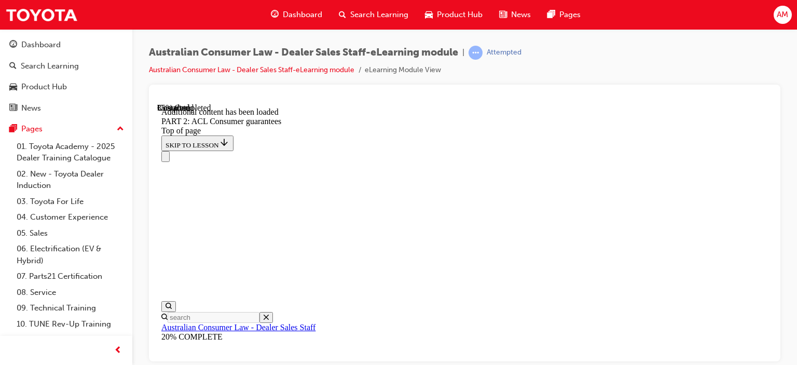
scroll to position [4790, 0]
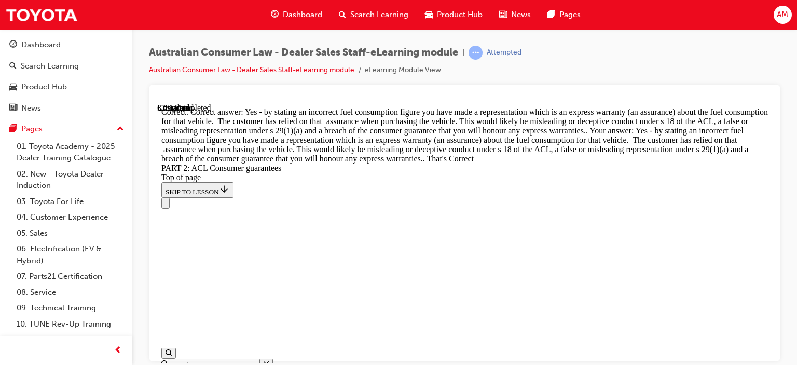
scroll to position [5180, 0]
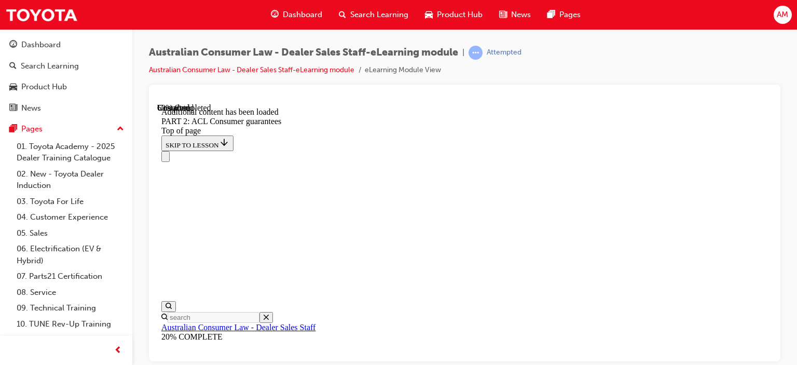
scroll to position [6912, 0]
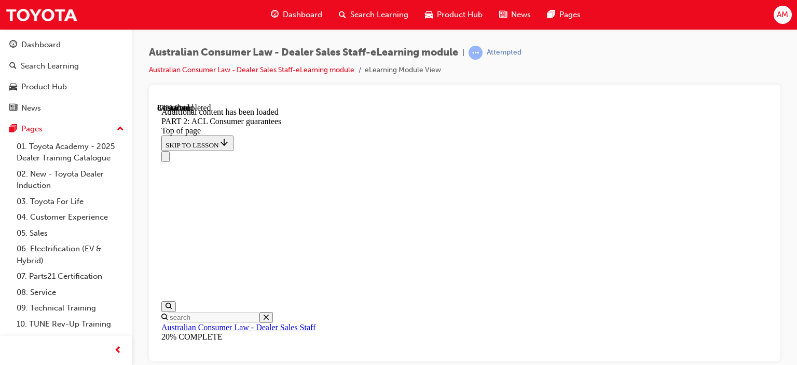
scroll to position [10958, 0]
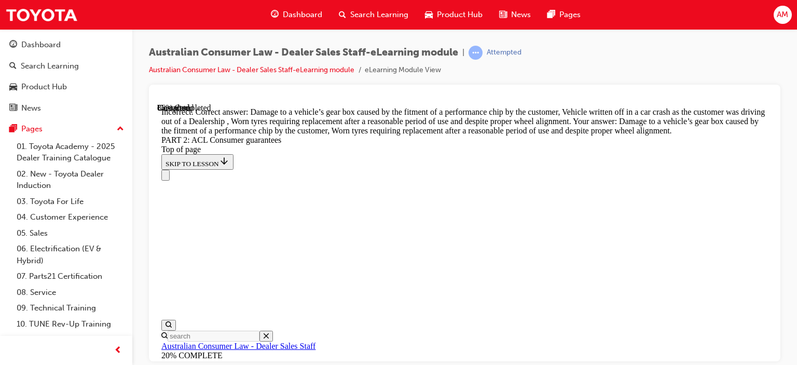
scroll to position [11153, 0]
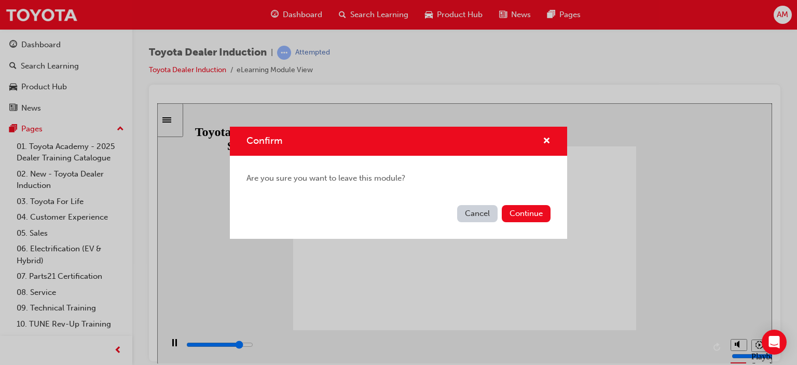
click at [473, 211] on button "Cancel" at bounding box center [477, 213] width 40 height 17
type input "32800"
click at [533, 213] on button "Continue" at bounding box center [525, 213] width 49 height 17
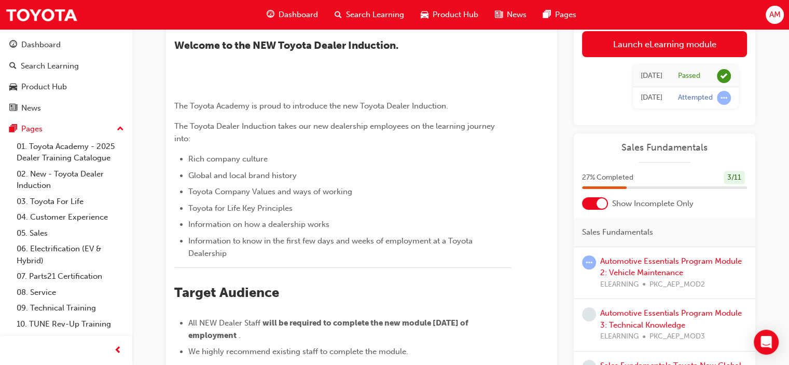
scroll to position [78, 0]
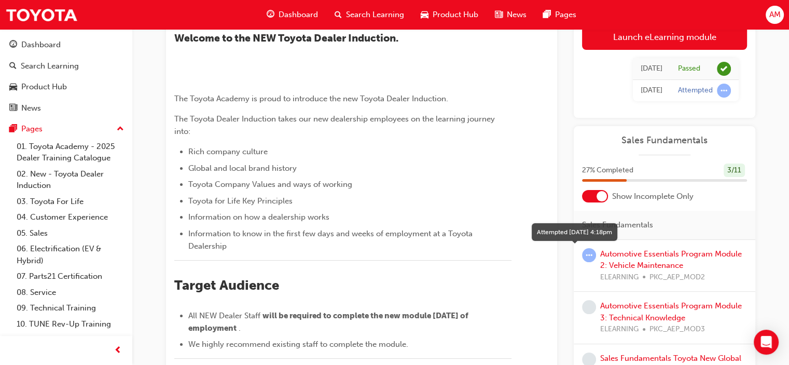
click at [587, 250] on span "learningRecordVerb_ATTEMPT-icon" at bounding box center [589, 255] width 14 height 14
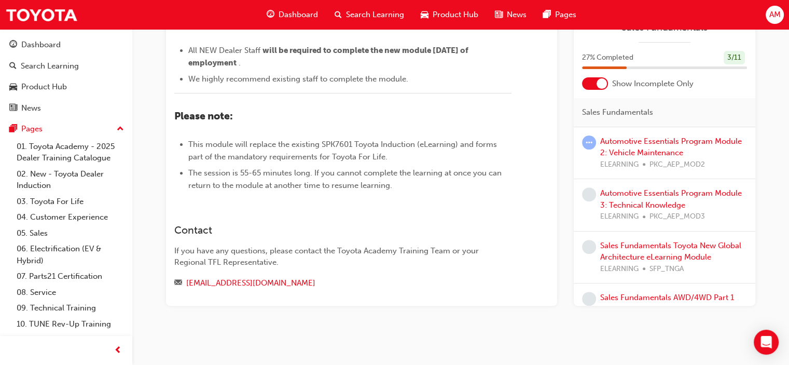
scroll to position [440, 0]
click at [637, 158] on link "Automotive Essentials Program Module 2: Vehicle Maintenance" at bounding box center [671, 146] width 142 height 21
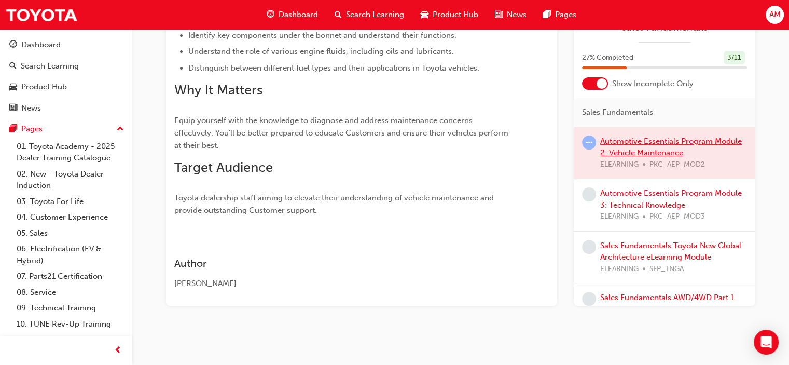
click at [637, 169] on div at bounding box center [665, 153] width 182 height 52
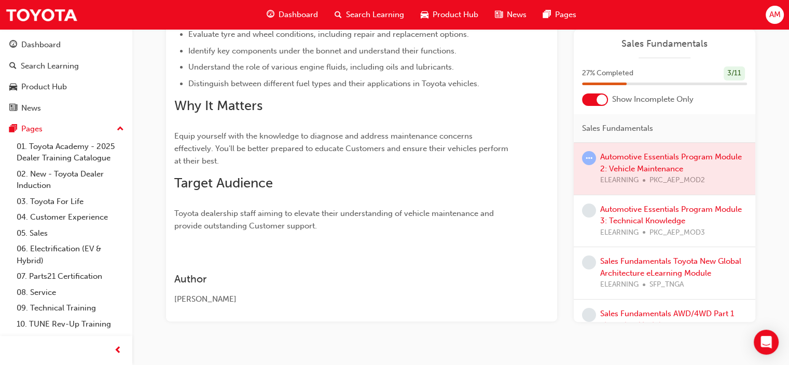
scroll to position [302, 0]
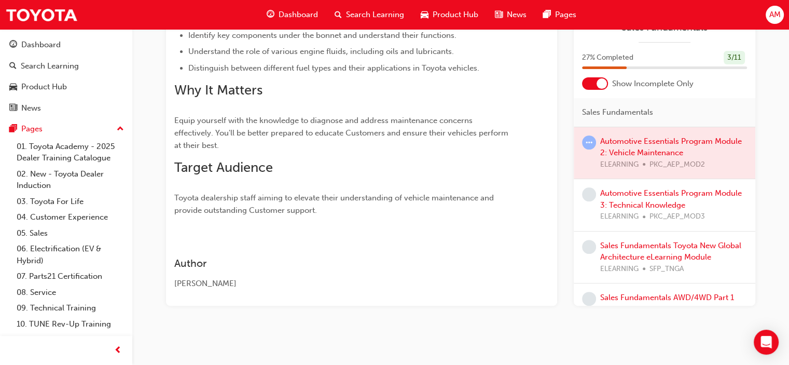
click at [641, 141] on div at bounding box center [665, 153] width 182 height 52
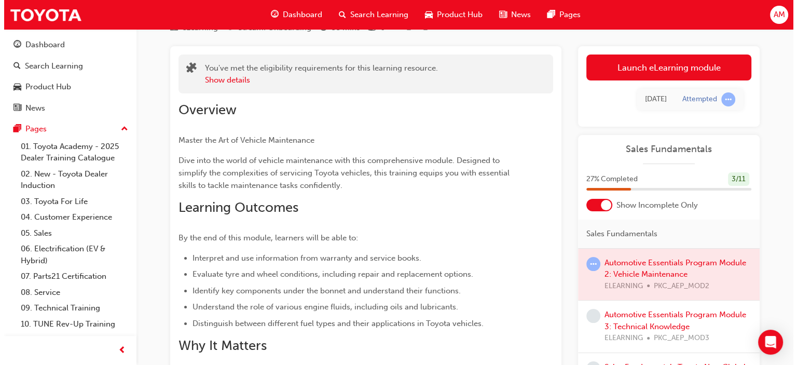
scroll to position [0, 0]
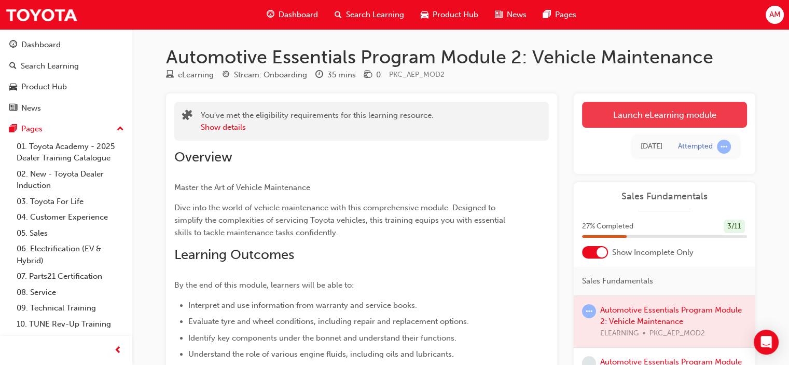
click at [660, 116] on link "Launch eLearning module" at bounding box center [664, 115] width 165 height 26
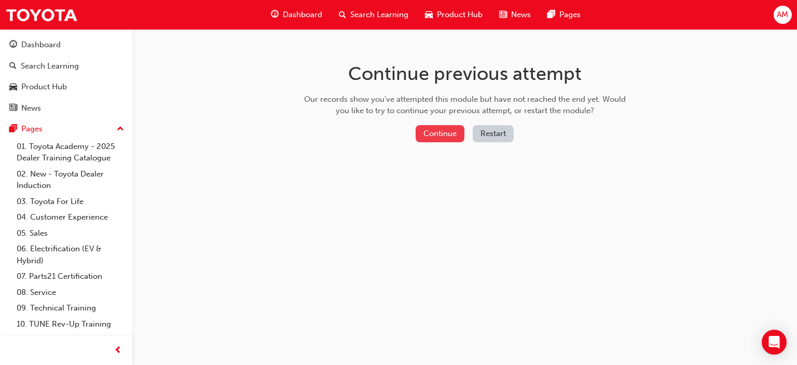
click at [448, 130] on button "Continue" at bounding box center [439, 133] width 49 height 17
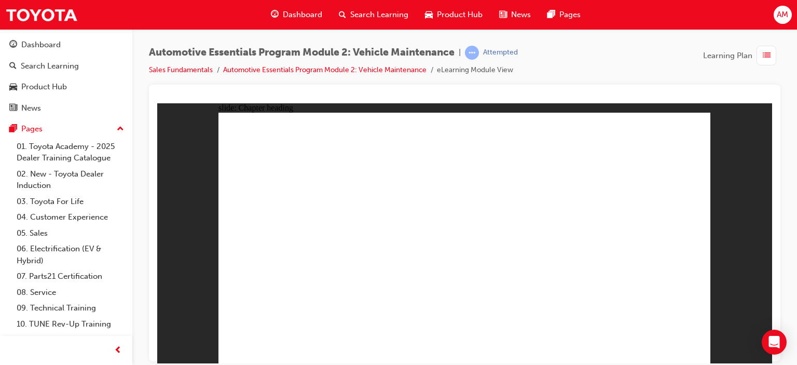
drag, startPoint x: 687, startPoint y: 120, endPoint x: 680, endPoint y: 123, distance: 7.4
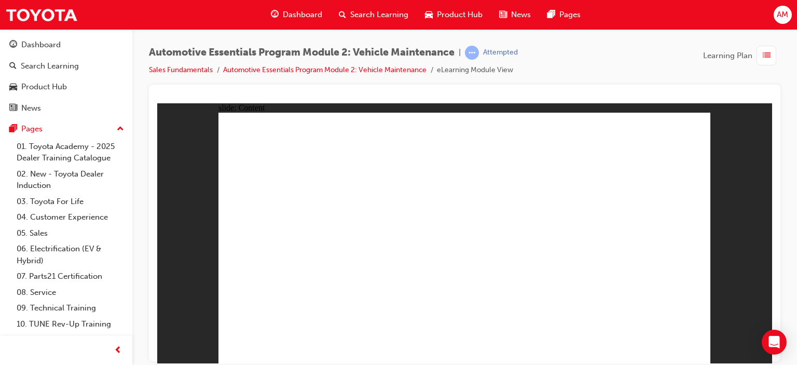
click at [774, 341] on icon "Open Intercom Messenger" at bounding box center [774, 341] width 12 height 13
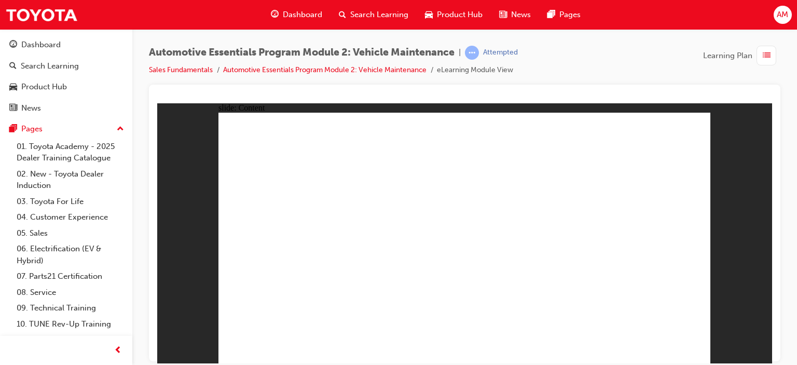
radio input "true"
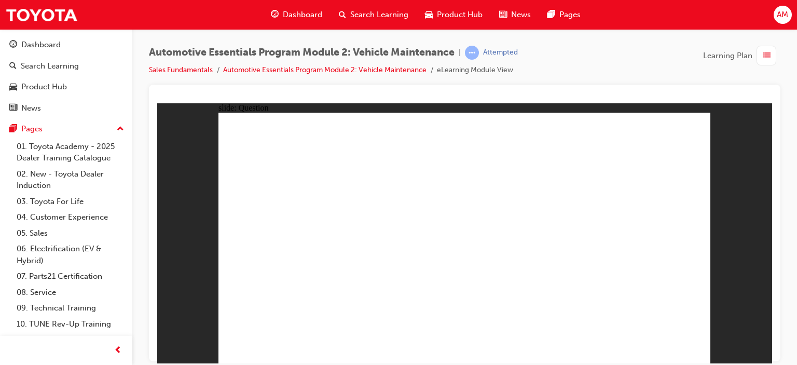
radio input "true"
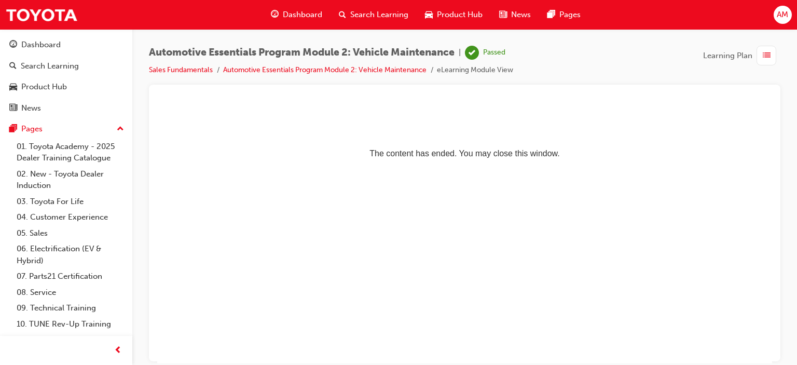
click at [302, 12] on span "Dashboard" at bounding box center [302, 15] width 39 height 12
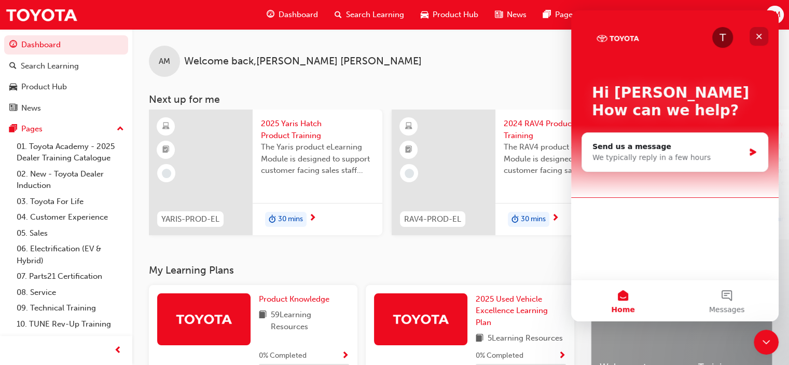
click at [758, 33] on icon "Close" at bounding box center [759, 36] width 8 height 8
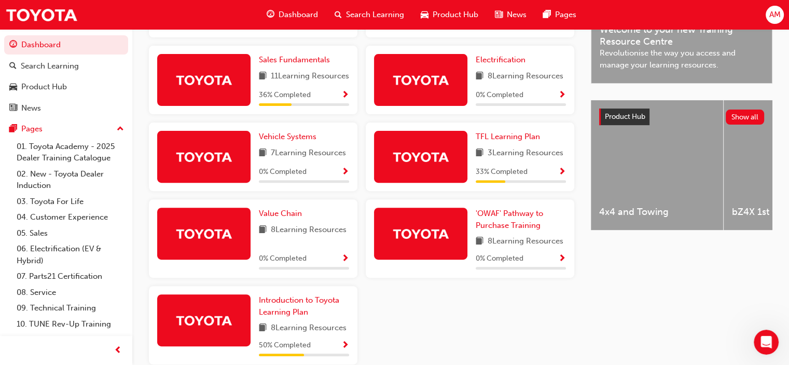
scroll to position [401, 0]
